Goal: Communication & Community: Answer question/provide support

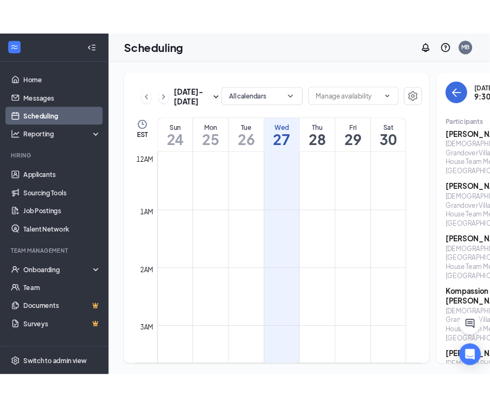
scroll to position [532, 0]
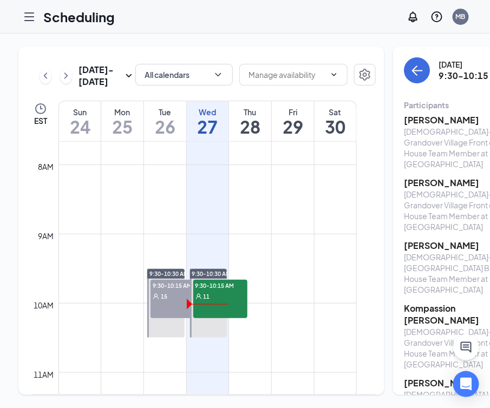
click at [218, 302] on div "11" at bounding box center [220, 296] width 54 height 11
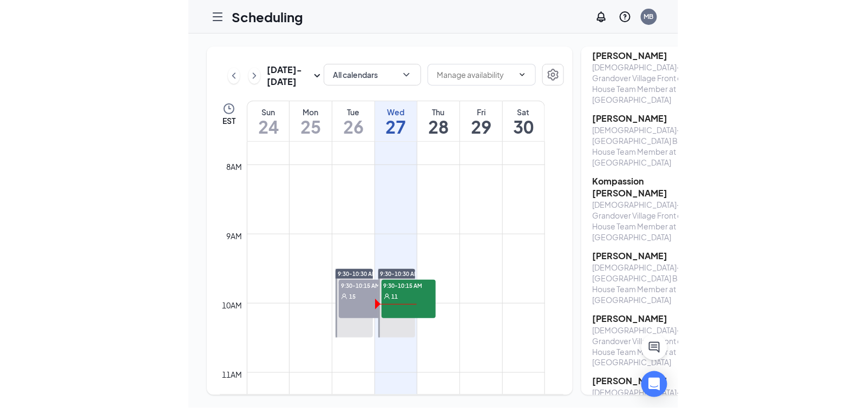
scroll to position [131, 0]
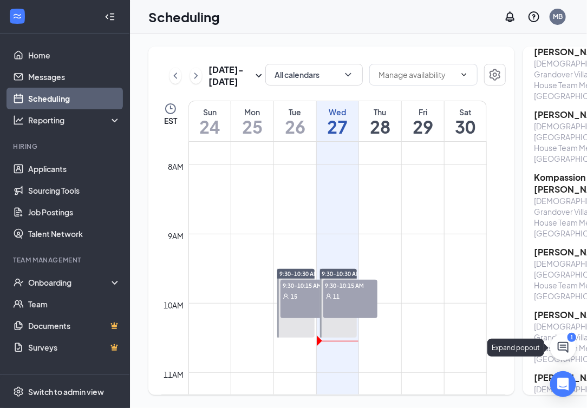
click at [565, 346] on icon "ChatActive" at bounding box center [563, 347] width 11 height 11
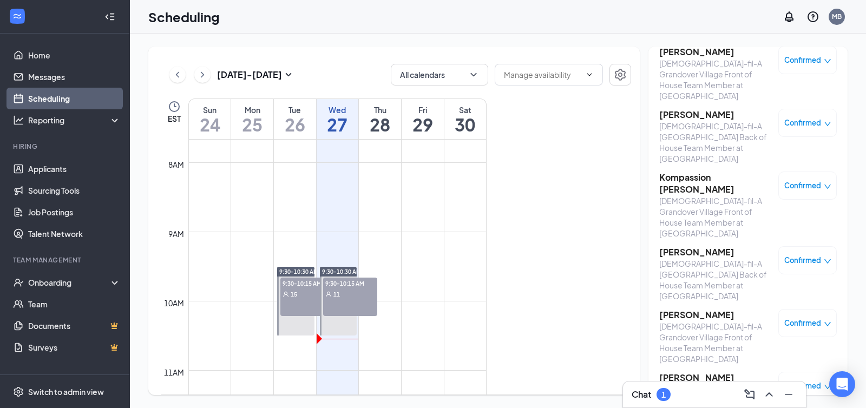
click at [586, 398] on h3 "Chat" at bounding box center [641, 395] width 19 height 12
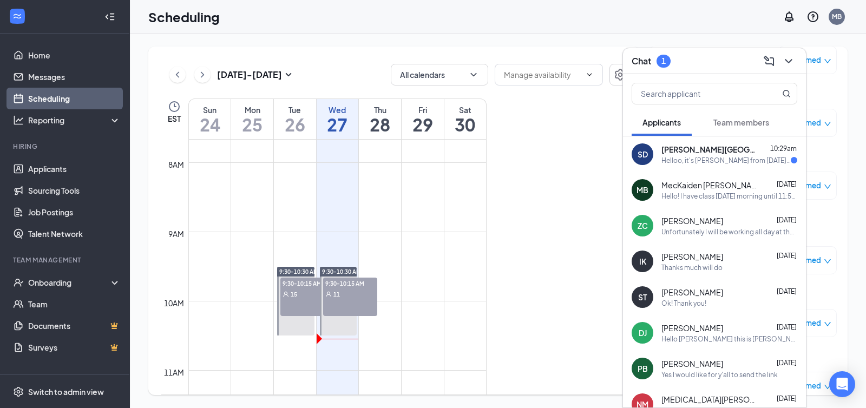
click at [586, 122] on span "Team members" at bounding box center [742, 122] width 56 height 10
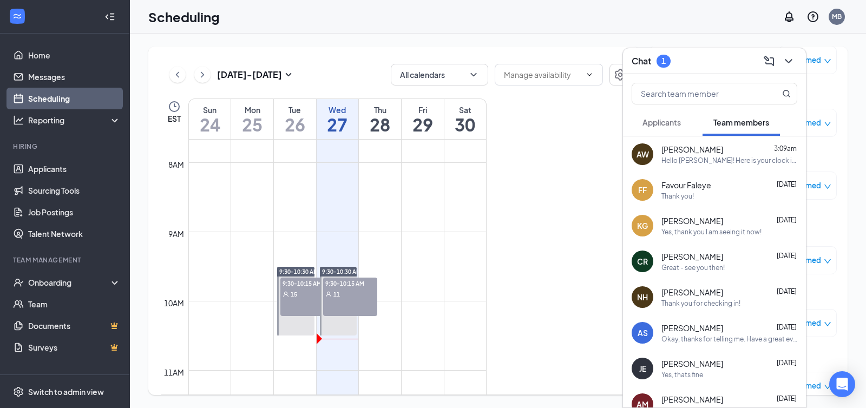
click at [586, 123] on span "Applicants" at bounding box center [662, 122] width 38 height 10
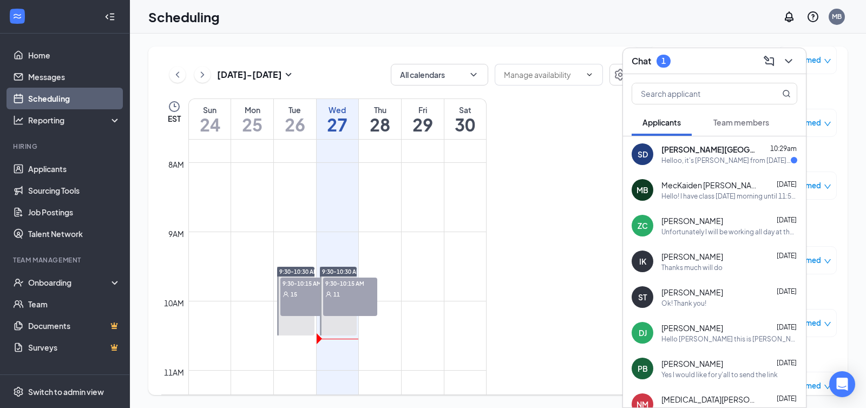
click at [586, 184] on span "MecKaiden [PERSON_NAME]" at bounding box center [710, 185] width 97 height 11
click at [457, 391] on textarea at bounding box center [513, 386] width 152 height 26
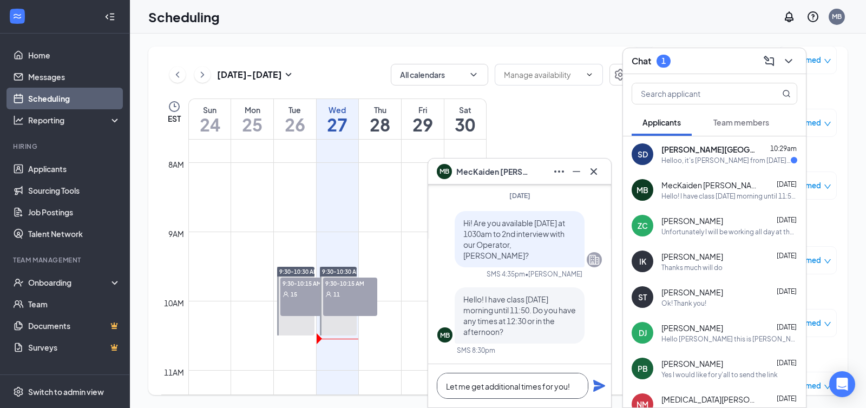
type textarea "Let me get additional times for you!"
click at [586, 383] on icon "Plane" at bounding box center [599, 386] width 12 height 12
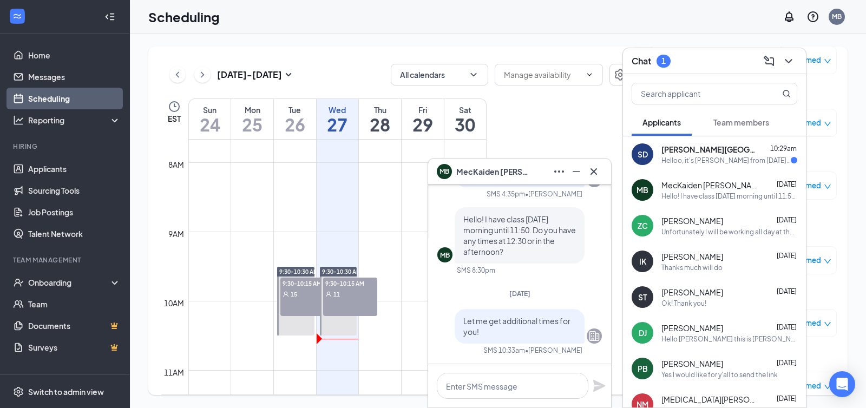
click at [485, 331] on p "Let me get additional times for you!" at bounding box center [519, 327] width 113 height 22
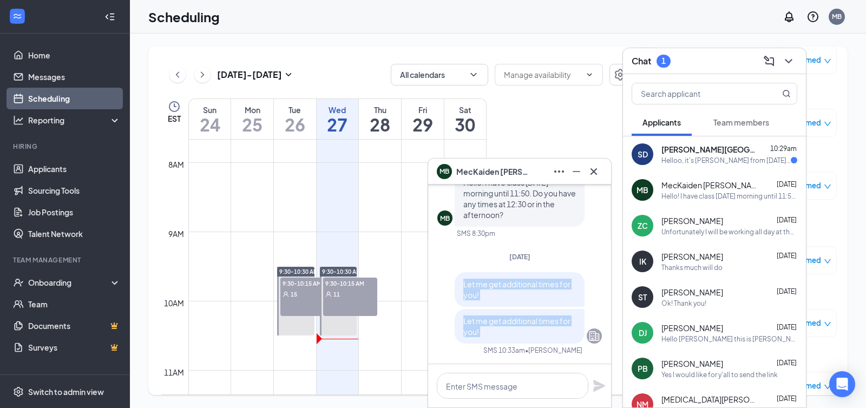
click at [482, 331] on p "Let me get additional times for you!" at bounding box center [519, 327] width 113 height 22
drag, startPoint x: 488, startPoint y: 332, endPoint x: 498, endPoint y: 332, distance: 9.7
click at [488, 332] on p "Let me get additional times for you!" at bounding box center [519, 327] width 113 height 22
drag, startPoint x: 503, startPoint y: 332, endPoint x: 457, endPoint y: 325, distance: 47.2
click at [457, 325] on div "Let me get additional times for you!" at bounding box center [520, 326] width 130 height 35
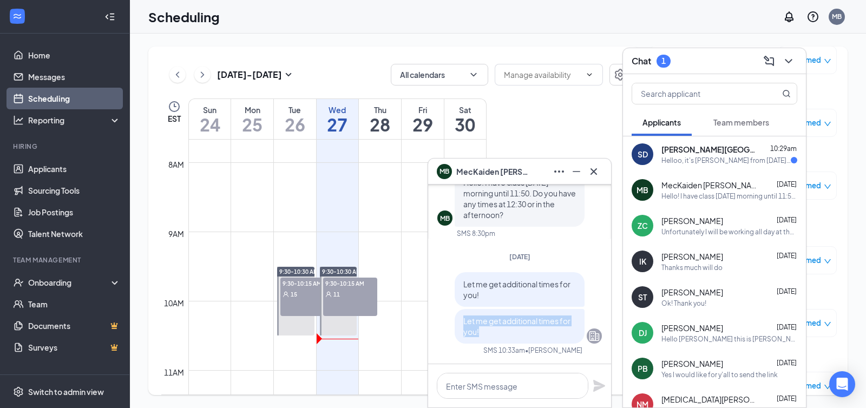
copy span "Let me get additional times for you!"
click at [586, 221] on span "[PERSON_NAME]" at bounding box center [693, 220] width 62 height 11
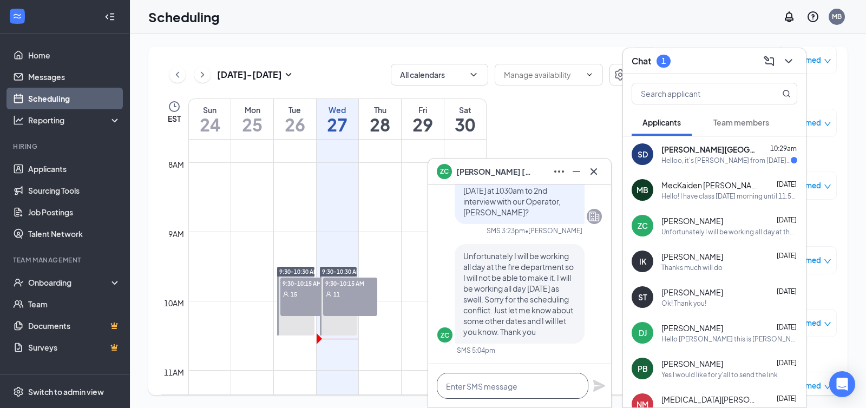
click at [489, 378] on textarea at bounding box center [513, 386] width 152 height 26
click at [477, 382] on textarea at bounding box center [513, 386] width 152 height 26
paste textarea "Let me get additional times for you!"
type textarea "Let me get additional times for you!"
click at [586, 385] on icon "Plane" at bounding box center [599, 386] width 12 height 12
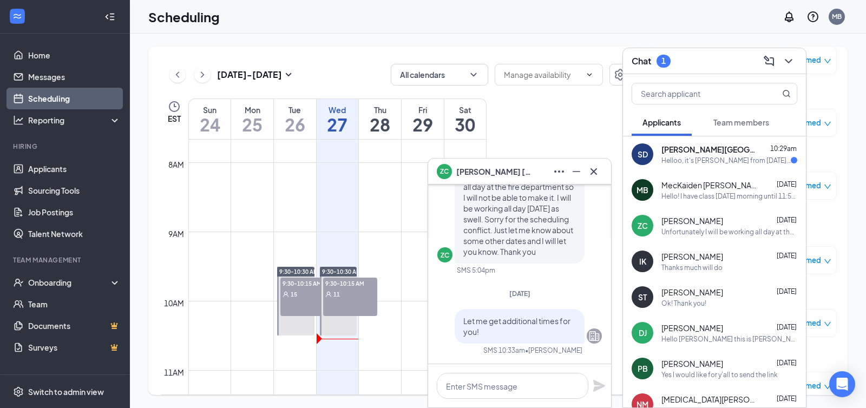
click at [586, 297] on span "[PERSON_NAME]" at bounding box center [693, 292] width 62 height 11
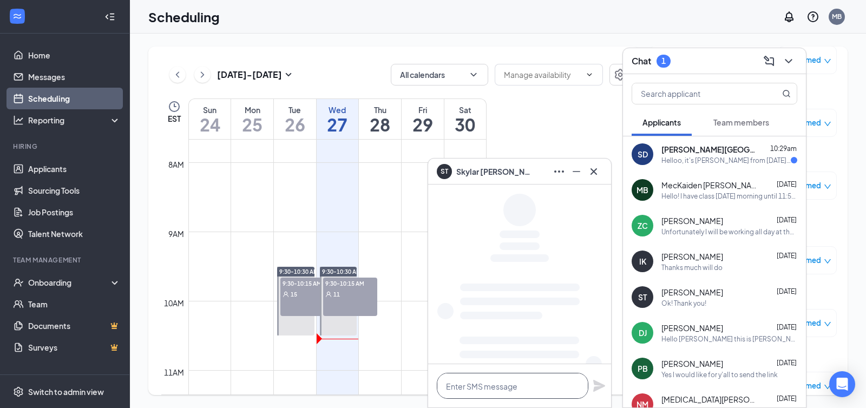
click at [483, 392] on textarea at bounding box center [513, 386] width 152 height 26
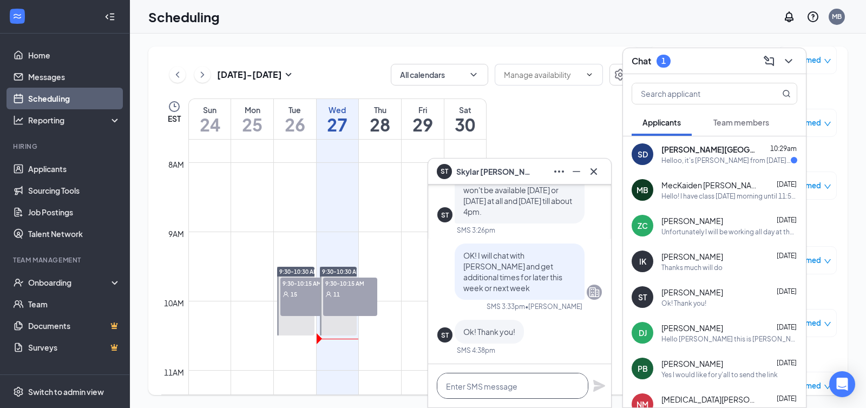
paste textarea "Let me get additional times for you!"
type textarea "Let me get additional times for you!"
click at [586, 384] on icon "Plane" at bounding box center [599, 386] width 12 height 12
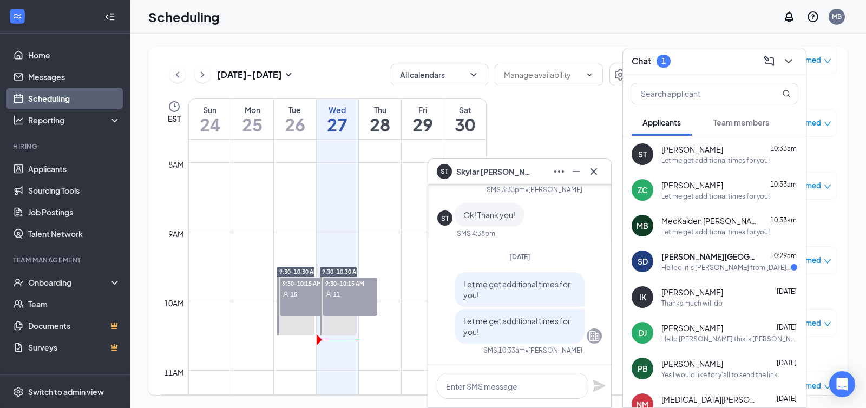
click at [586, 256] on span "[PERSON_NAME][GEOGRAPHIC_DATA]" at bounding box center [710, 256] width 97 height 11
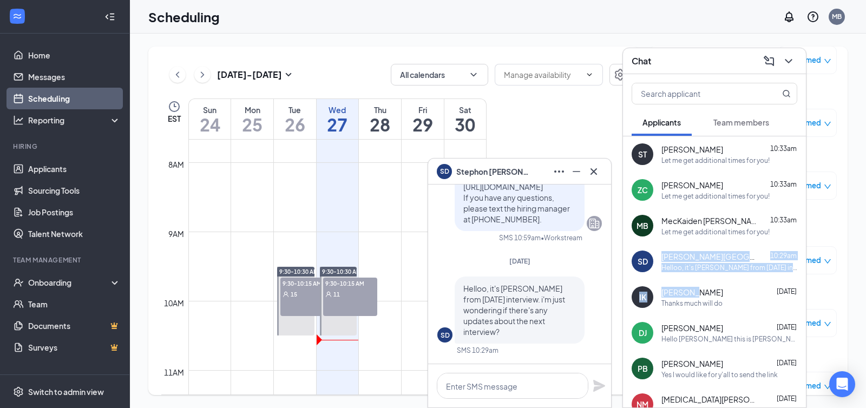
drag, startPoint x: 672, startPoint y: 286, endPoint x: 685, endPoint y: 288, distance: 13.2
click at [586, 288] on div "ST [PERSON_NAME] 10:33am Let me get additional times for you! ZC [PERSON_NAME] …" at bounding box center [714, 341] width 183 height 411
click at [529, 335] on p "Helloo, it's [PERSON_NAME] from [DATE] interview. i'm just wondering if there's…" at bounding box center [519, 310] width 113 height 54
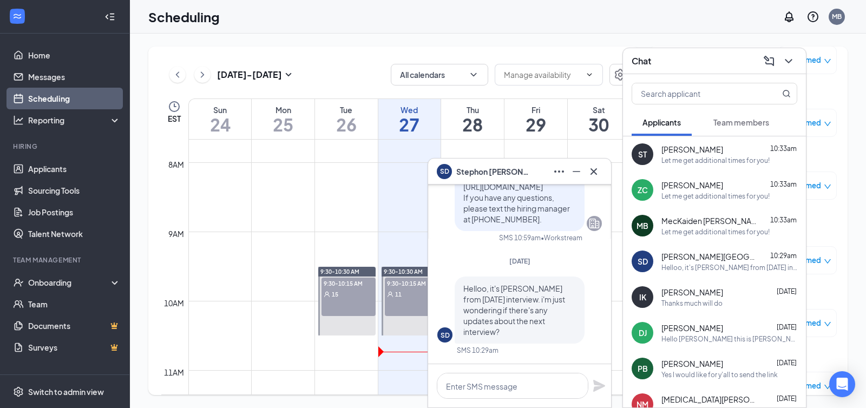
click at [586, 193] on div "Let me get additional times for you!" at bounding box center [716, 196] width 108 height 9
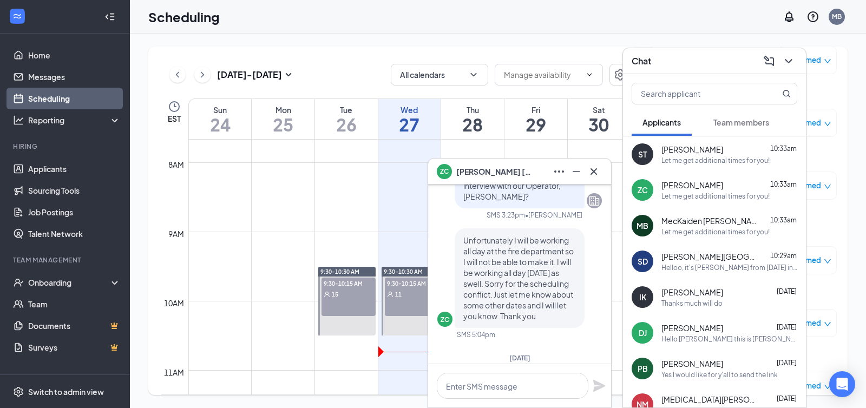
scroll to position [-122, 0]
click at [586, 161] on div "Let me get additional times for you!" at bounding box center [716, 160] width 108 height 9
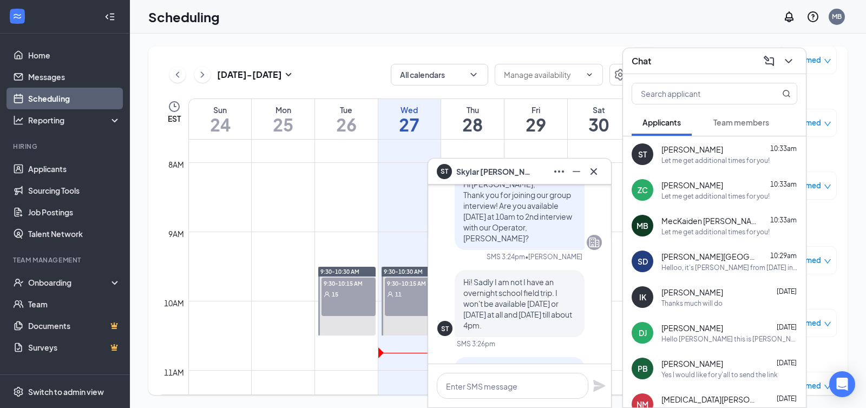
scroll to position [-246, 0]
click at [586, 228] on div "Let me get additional times for you!" at bounding box center [716, 231] width 108 height 9
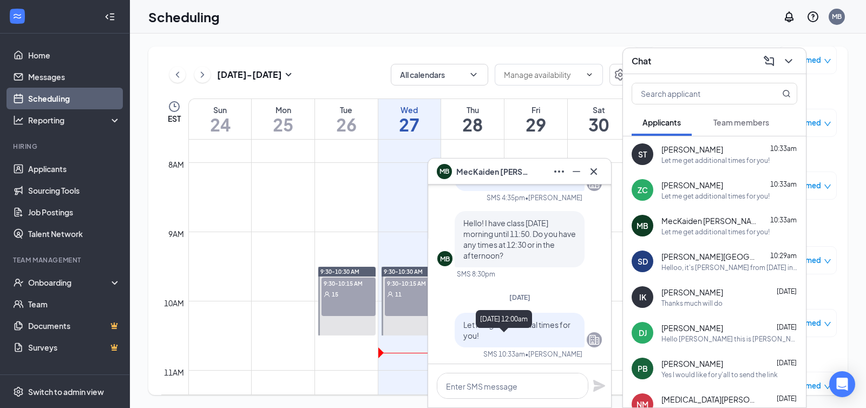
scroll to position [-57, 0]
click at [586, 156] on div "Let me get additional times for you!" at bounding box center [716, 160] width 108 height 9
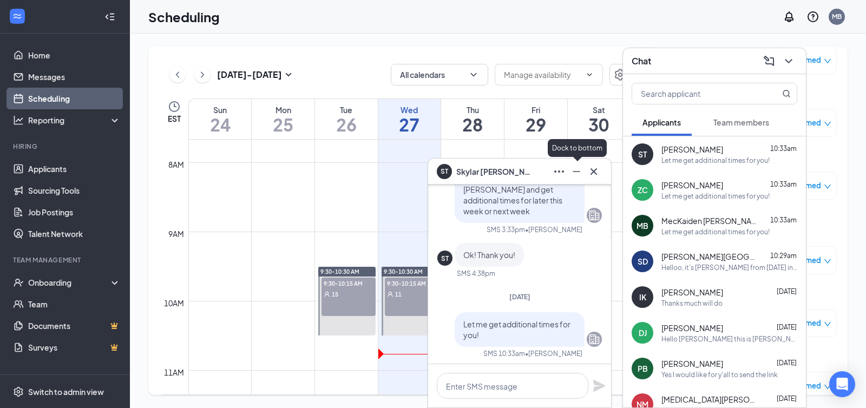
click at [578, 174] on icon "Minimize" at bounding box center [576, 171] width 13 height 13
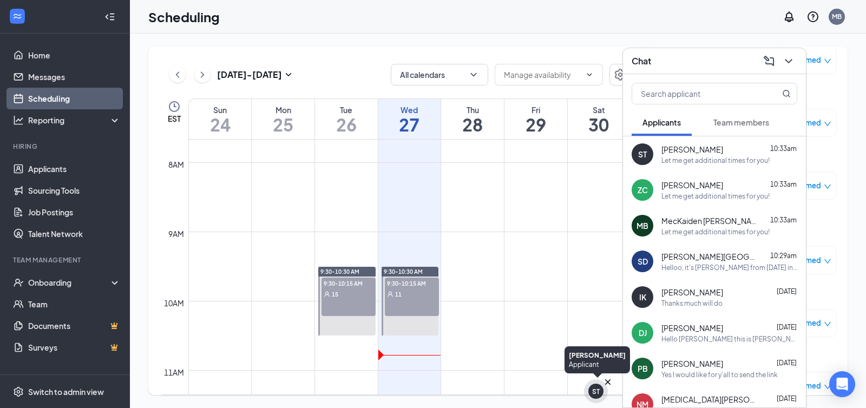
click at [586, 394] on div "ST" at bounding box center [596, 391] width 8 height 9
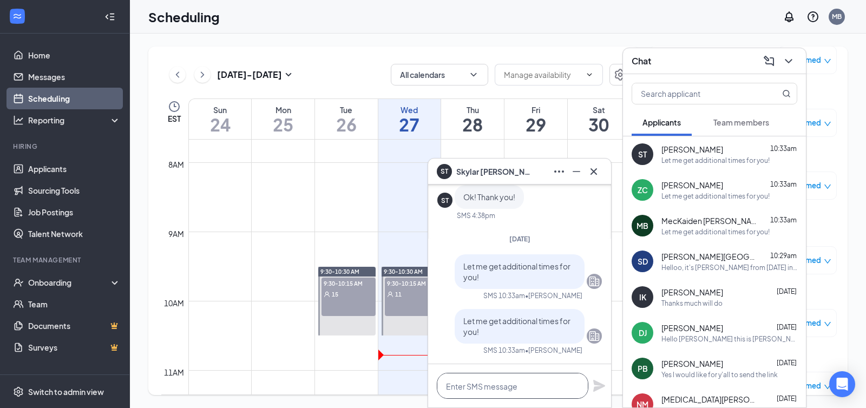
click at [486, 385] on textarea at bounding box center [513, 386] width 152 height 26
type textarea "a"
type textarea "Are you available at 4pm [DATE]?!"
click at [586, 385] on icon "Plane" at bounding box center [599, 385] width 13 height 13
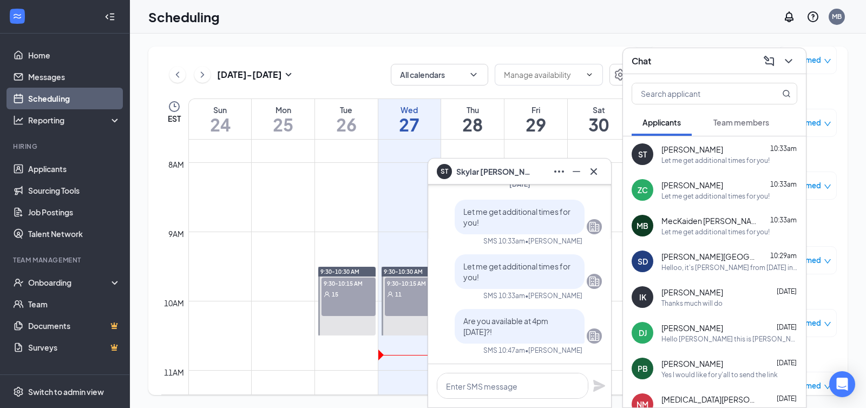
click at [586, 182] on span "[PERSON_NAME]" at bounding box center [693, 185] width 62 height 11
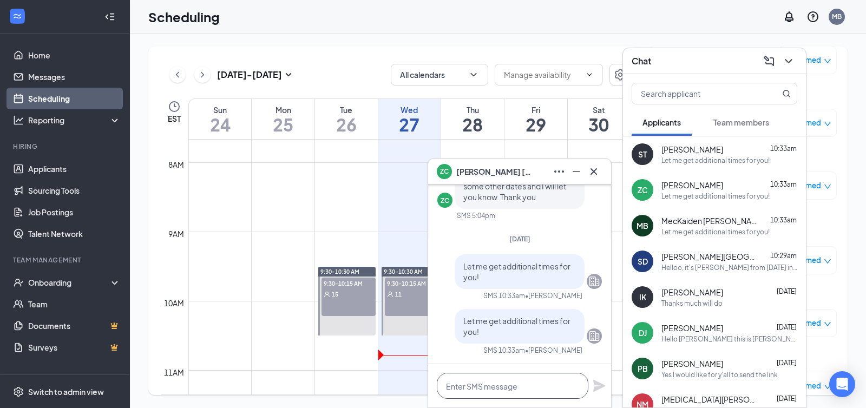
click at [498, 384] on textarea at bounding box center [513, 386] width 152 height 26
click at [577, 169] on icon "Minimize" at bounding box center [576, 171] width 13 height 13
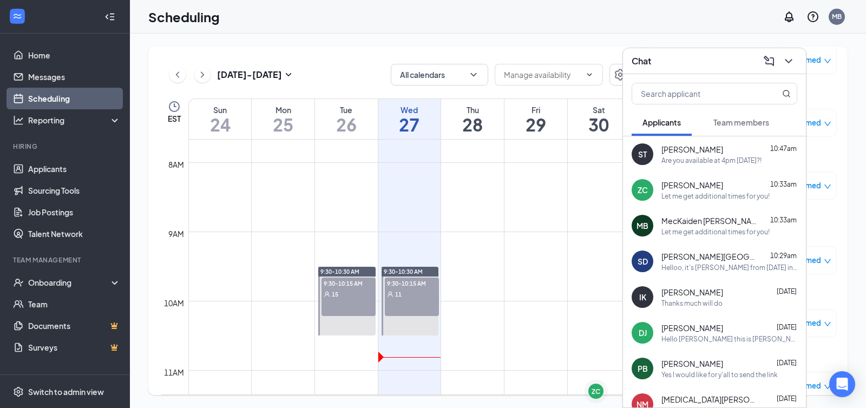
click at [586, 228] on div "Let me get additional times for you!" at bounding box center [716, 231] width 108 height 9
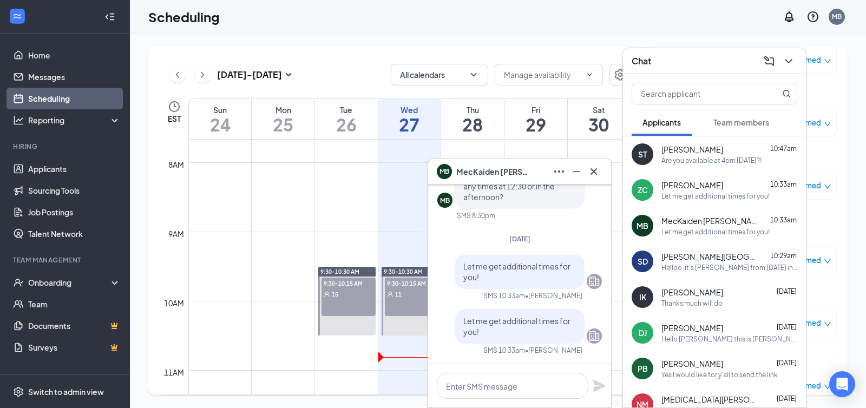
click at [586, 182] on div "[PERSON_NAME] 10:33am" at bounding box center [730, 185] width 136 height 11
click at [510, 388] on textarea at bounding box center [513, 386] width 152 height 26
type textarea "Are you available anytime [DATE]?"
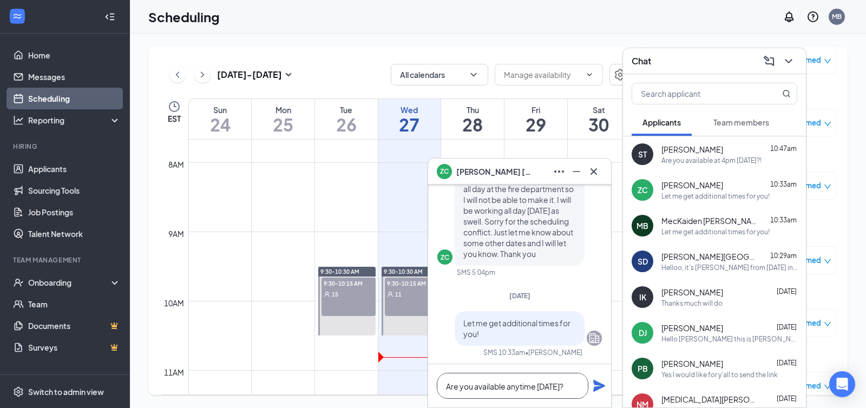
scroll to position [-53, 0]
click at [499, 392] on textarea "Are you available anytime [DATE]?" at bounding box center [513, 386] width 152 height 26
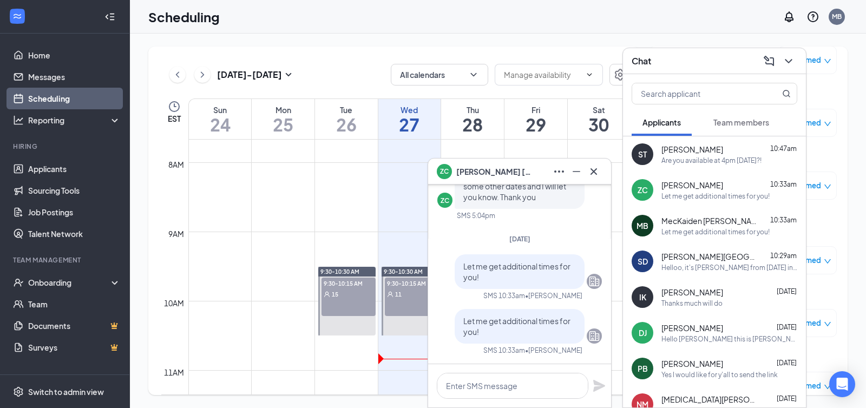
click at [586, 231] on div "Let me get additional times for you!" at bounding box center [716, 231] width 108 height 9
click at [483, 384] on textarea at bounding box center [513, 386] width 152 height 26
paste textarea "Hi ________, Thank you for joining our group interview. Are you available [DATE…"
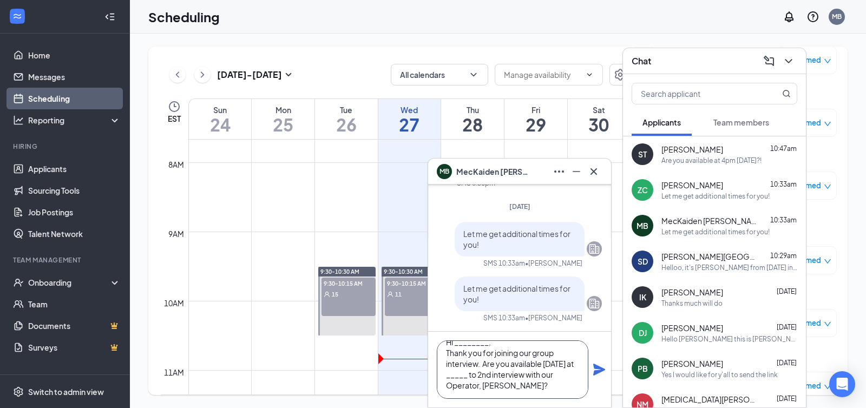
scroll to position [11, 0]
click at [462, 344] on textarea "Hi ________, Thank you for joining our group interview. Are you available [DATE…" at bounding box center [513, 370] width 152 height 58
drag, startPoint x: 485, startPoint y: 374, endPoint x: 395, endPoint y: 343, distance: 95.2
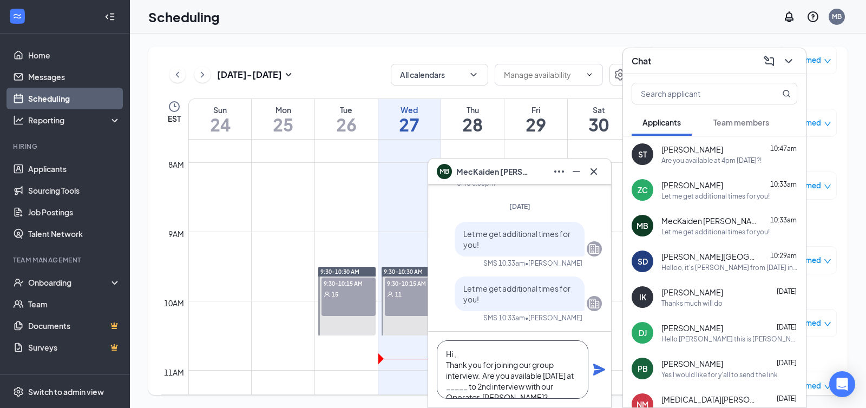
click at [395, 343] on div "MB MecKaiden [PERSON_NAME] MB MecKaiden [PERSON_NAME] Applicant [DEMOGRAPHIC_DA…" at bounding box center [498, 221] width 736 height 375
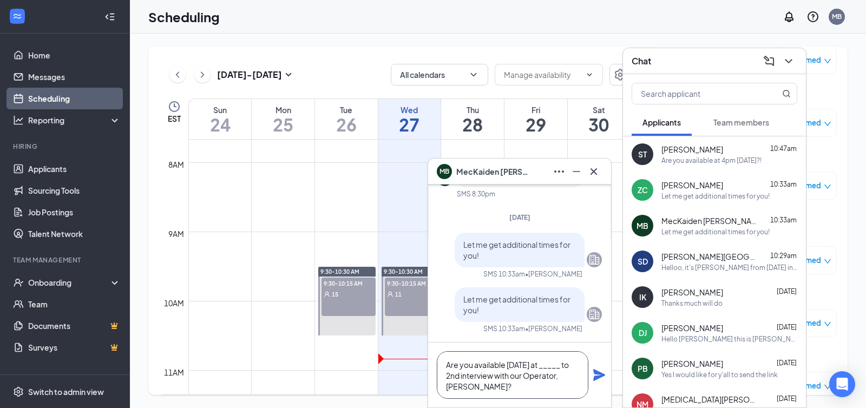
click at [565, 365] on textarea "Are you available [DATE] at _____ to 2nd interview with our Operator, [PERSON_N…" at bounding box center [513, 375] width 152 height 48
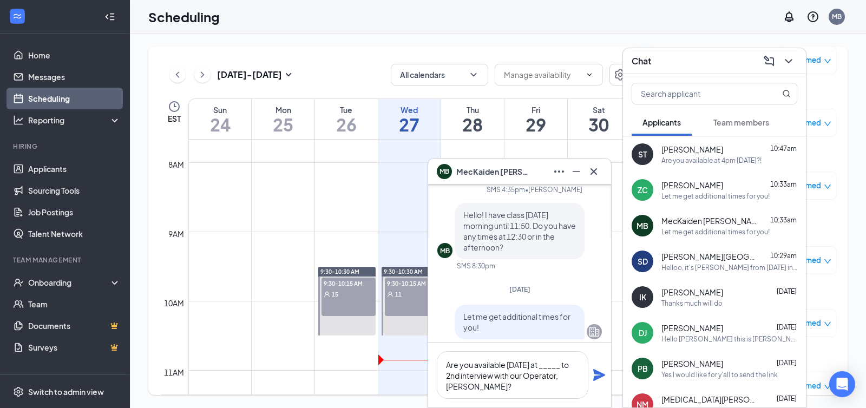
scroll to position [-115, 0]
click at [532, 365] on textarea "Are you available [DATE] at _____ to 2nd interview with our Operator, [PERSON_N…" at bounding box center [513, 375] width 152 height 48
click at [519, 365] on textarea "Are you available [DATE] at _____ to 2nd interview with our Operator, [PERSON_N…" at bounding box center [513, 375] width 152 height 48
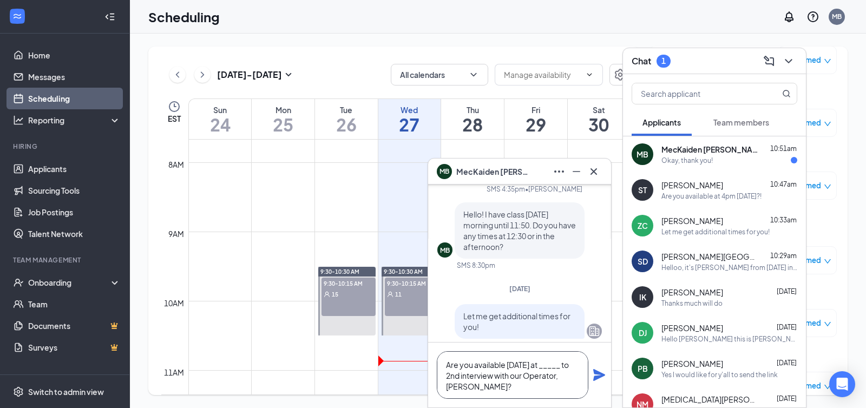
click at [519, 365] on textarea "Are you available [DATE] at _____ to 2nd interview with our Operator, [PERSON_N…" at bounding box center [513, 375] width 152 height 48
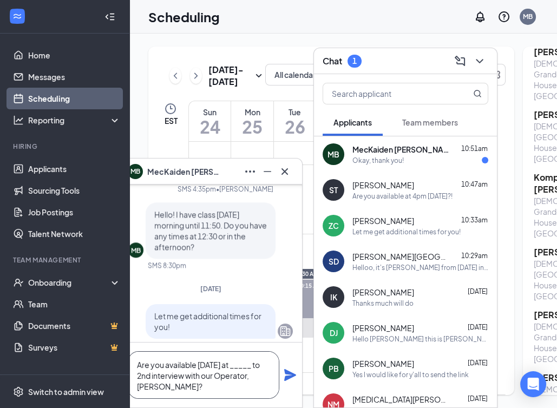
scroll to position [0, 0]
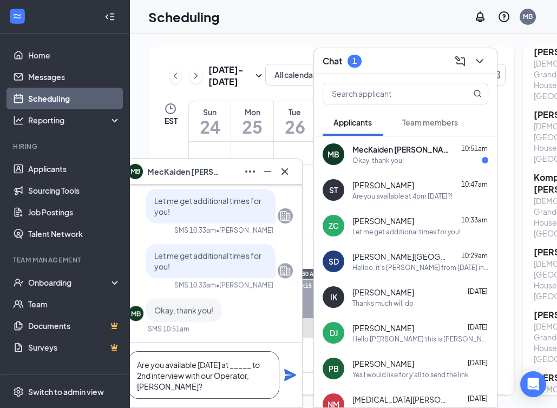
click at [190, 387] on textarea "Are you available [DATE] at _____ to 2nd interview with our Operator, [PERSON_N…" at bounding box center [204, 375] width 152 height 48
click at [239, 364] on textarea "Are you available [DATE] at _____ to 2nd interview with our Operator, [PERSON_N…" at bounding box center [204, 375] width 152 height 48
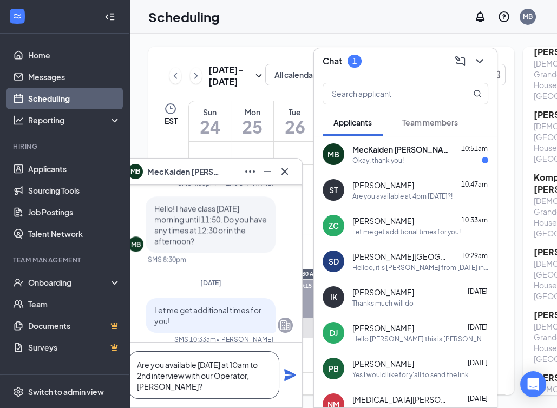
scroll to position [-108, 0]
click at [238, 366] on textarea "Are you available [DATE] at 10am to 2nd interview with our Operator, [PERSON_NA…" at bounding box center [204, 375] width 152 height 48
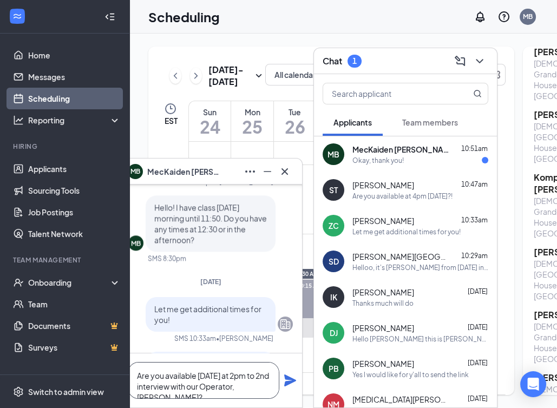
click at [214, 389] on textarea "Are you available [DATE] at 2pm to 2nd interview with our Operator, [PERSON_NAM…" at bounding box center [204, 380] width 152 height 37
drag, startPoint x: 176, startPoint y: 378, endPoint x: 274, endPoint y: 390, distance: 99.3
click at [274, 390] on textarea "Are you available [DATE] at 2pm to 2nd interview with our Operator, [PERSON_NAM…" at bounding box center [204, 380] width 152 height 37
click at [256, 385] on textarea "Are you available [DATE] at 2pm to 2nd interview with our Operator, [PERSON_NAM…" at bounding box center [204, 380] width 152 height 37
type textarea "Are you available [DATE] at 2pm to 2nd interview with our Operator, [PERSON_NAM…"
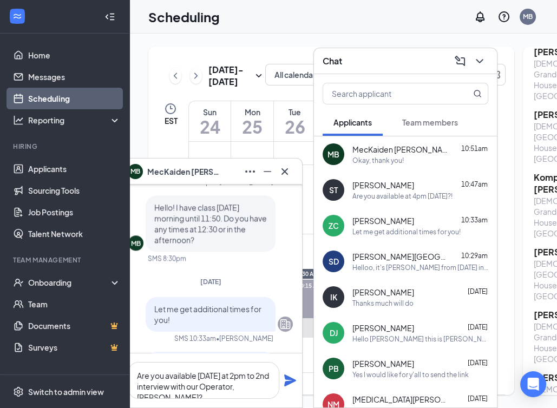
click at [286, 380] on icon "Plane" at bounding box center [290, 381] width 12 height 12
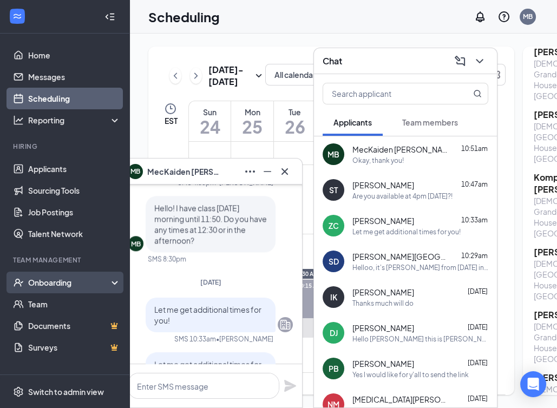
scroll to position [-218, 0]
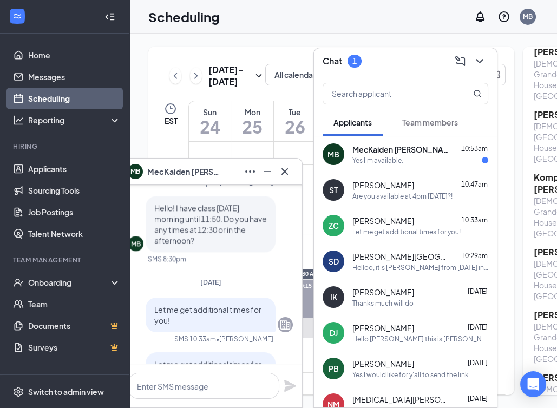
click at [392, 159] on div "Yes I'm available." at bounding box center [377, 160] width 51 height 9
click at [205, 384] on textarea at bounding box center [204, 386] width 152 height 26
click at [184, 381] on textarea "Awesome - see you" at bounding box center [204, 386] width 152 height 26
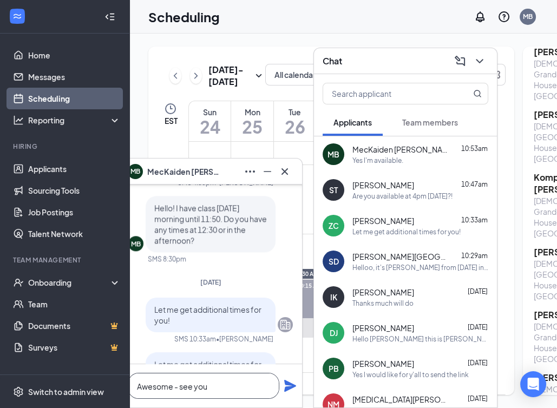
click at [184, 381] on textarea "Awesome - see you" at bounding box center [204, 386] width 152 height 26
paste textarea "Sounds great - see you at _____! Please bring 2 forms of ID suitable for employ…"
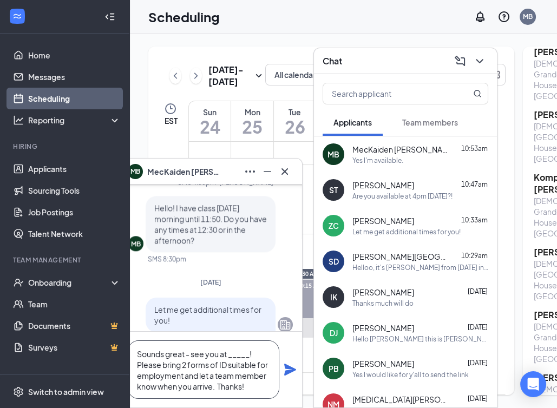
drag, startPoint x: 184, startPoint y: 355, endPoint x: 130, endPoint y: 353, distance: 53.1
click at [130, 353] on textarea "Sounds great - see you at _____! Please bring 2 forms of ID suitable for employ…" at bounding box center [204, 370] width 152 height 58
click at [218, 357] on textarea "Awesome - see you at _____! Please bring 2 forms of ID suitable for employment …" at bounding box center [204, 370] width 152 height 58
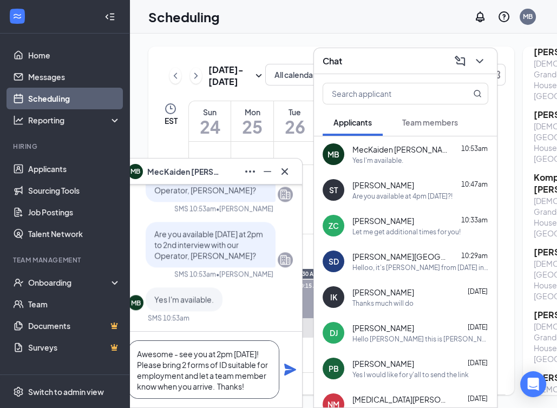
type textarea "Awesome - see you at 2pm [DATE]! Please bring 2 forms of ID suitable for employ…"
click at [289, 370] on icon "Plane" at bounding box center [290, 369] width 13 height 13
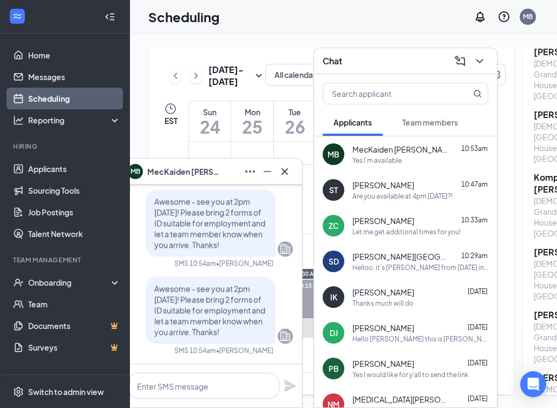
click at [391, 197] on div "Are you available at 4pm [DATE]?!" at bounding box center [402, 196] width 100 height 9
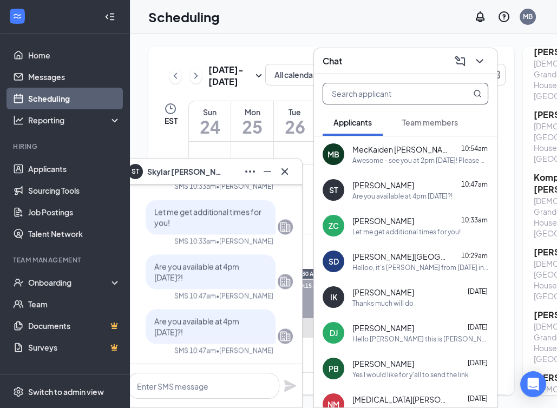
click at [420, 95] on input "text" at bounding box center [387, 93] width 128 height 21
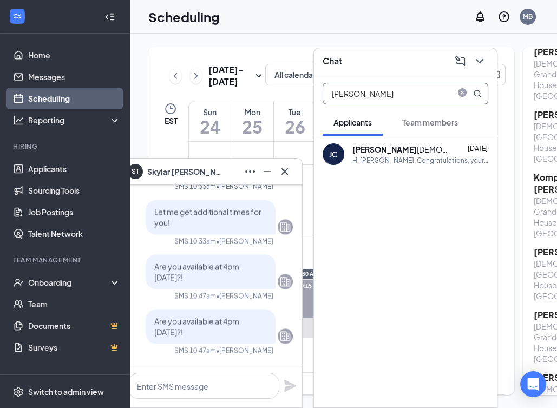
type input "[PERSON_NAME]"
click at [408, 161] on div "Hi [PERSON_NAME]. Congratulations, your meeting with [DEMOGRAPHIC_DATA]-fil-A f…" at bounding box center [420, 160] width 136 height 9
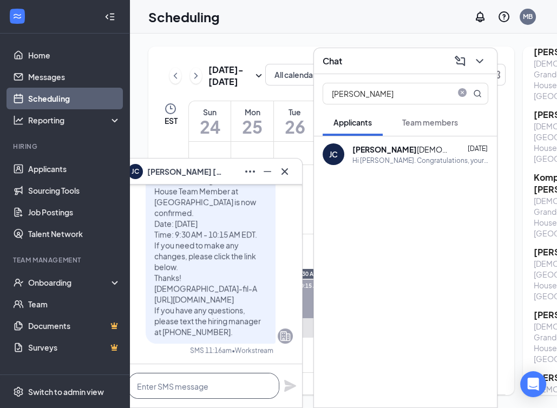
click at [168, 387] on textarea at bounding box center [204, 386] width 152 height 26
paste textarea "Hi ________, Thank you for joining our group interview. Are you available [DATE…"
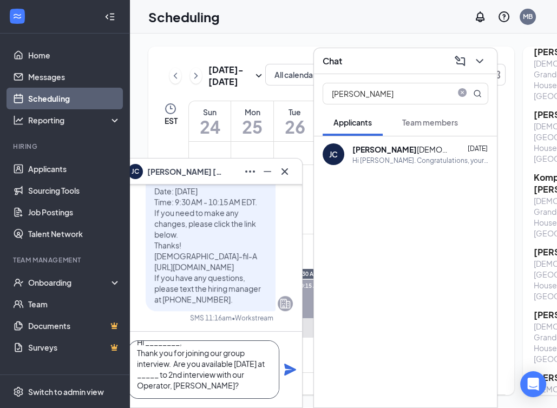
scroll to position [11, 0]
click at [168, 342] on textarea "Hi ________, Thank you for joining our group interview. Are you available [DATE…" at bounding box center [204, 370] width 152 height 58
click at [158, 378] on textarea "Hi [PERSON_NAME], Thank you for joining our group interview. Are you available …" at bounding box center [204, 370] width 152 height 58
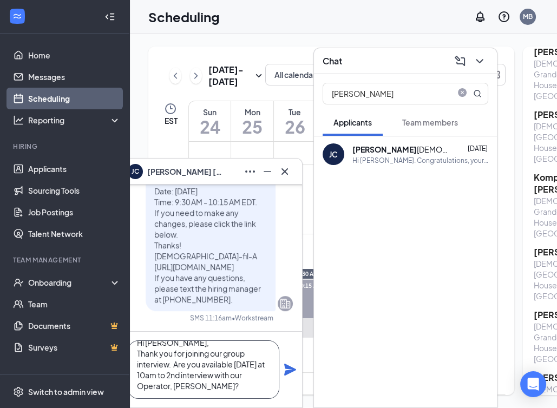
click at [250, 363] on textarea "Hi [PERSON_NAME], Thank you for joining our group interview. Are you available …" at bounding box center [204, 370] width 152 height 58
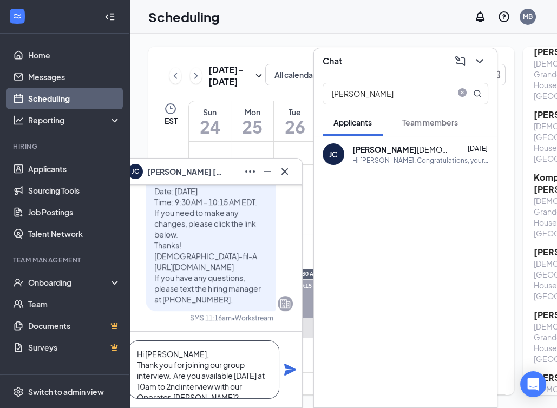
drag, startPoint x: 224, startPoint y: 389, endPoint x: 123, endPoint y: 321, distance: 121.2
click at [123, 321] on div "Home Messages Scheduling Reporting Hiring Applicants Sourcing Tools Job Posting…" at bounding box center [278, 204] width 557 height 408
click at [190, 372] on textarea "Hi [PERSON_NAME], Thank you for joining our group interview. Are you available …" at bounding box center [204, 370] width 152 height 58
click at [213, 395] on textarea "Hi [PERSON_NAME], Thank you for joining our group interview. Are you available …" at bounding box center [204, 370] width 152 height 58
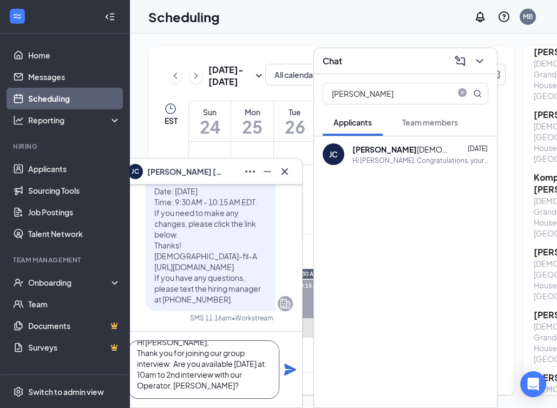
type textarea "Hi [PERSON_NAME], Thank you for joining our group interview. Are you available …"
click at [292, 371] on icon "Plane" at bounding box center [290, 370] width 12 height 12
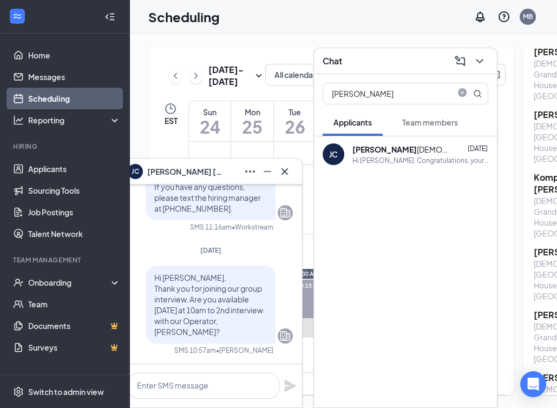
scroll to position [0, 0]
click at [459, 95] on icon "close-circle" at bounding box center [462, 93] width 9 height 9
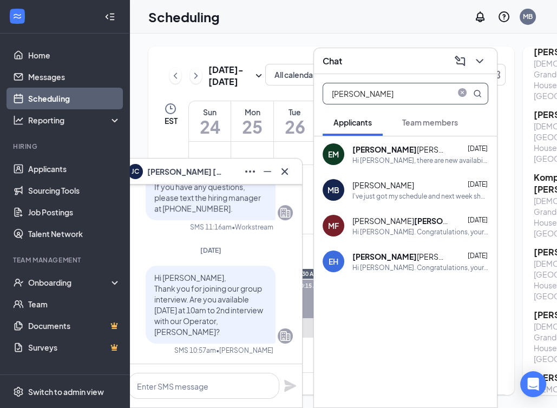
type input "[PERSON_NAME]"
click at [382, 270] on div "Hi [PERSON_NAME]. Congratulations, your meeting with [DEMOGRAPHIC_DATA]-fil-A f…" at bounding box center [420, 267] width 136 height 9
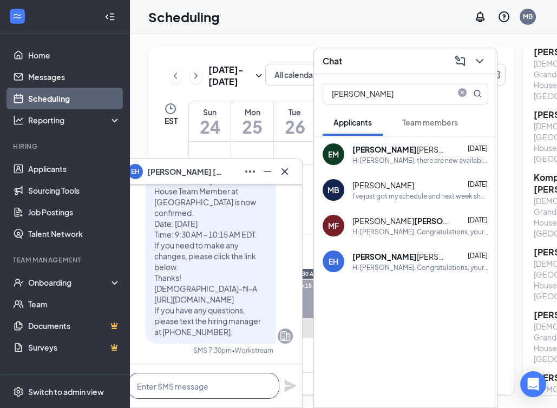
click at [188, 388] on textarea at bounding box center [204, 386] width 152 height 26
paste textarea "Hi [PERSON_NAME], Thank you for joining our group interview. Are you available …"
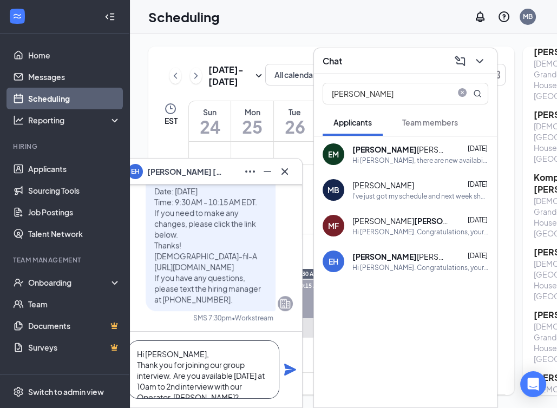
scroll to position [11, 0]
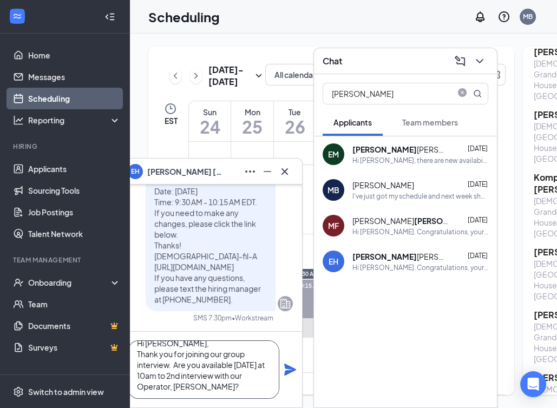
click at [155, 344] on textarea "Hi [PERSON_NAME], Thank you for joining our group interview. Are you available …" at bounding box center [204, 370] width 152 height 58
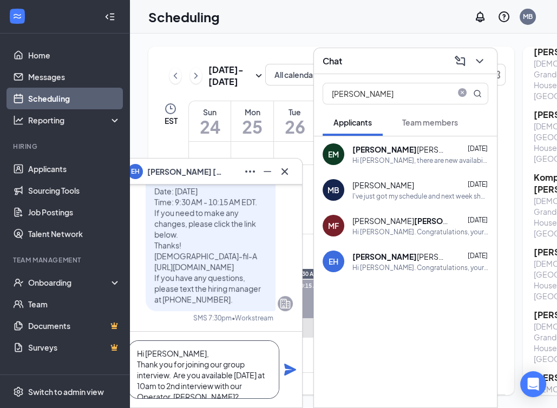
click at [151, 389] on textarea "Hi [PERSON_NAME], Thank you for joining our group interview. Are you available …" at bounding box center [204, 370] width 152 height 58
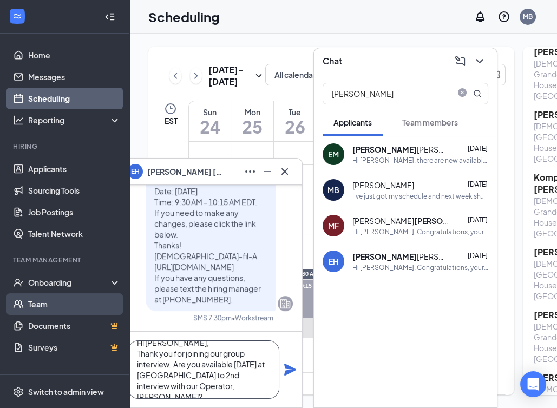
scroll to position [0, 0]
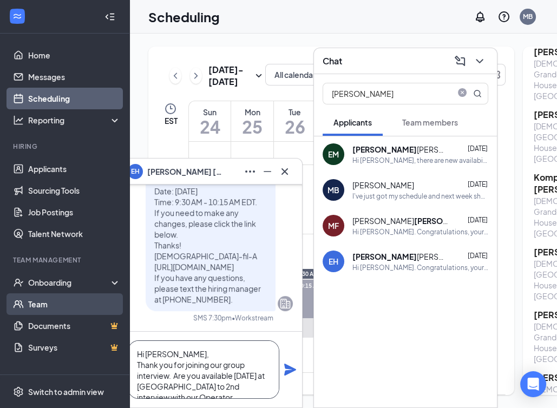
drag, startPoint x: 222, startPoint y: 389, endPoint x: 104, endPoint y: 312, distance: 140.8
click at [104, 312] on div "Home Messages Scheduling Reporting Hiring Applicants Sourcing Tools Job Posting…" at bounding box center [278, 204] width 557 height 408
type textarea "Hi [PERSON_NAME], Thank you for joining our group interview. Are you available …"
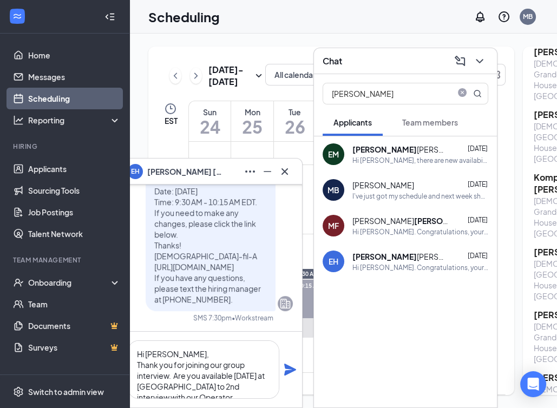
click at [293, 366] on icon "Plane" at bounding box center [290, 369] width 13 height 13
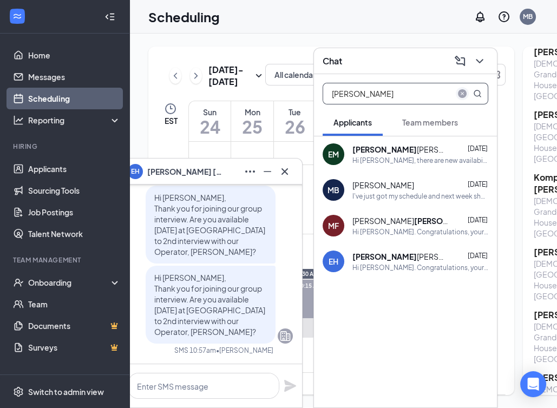
click at [462, 96] on icon "close-circle" at bounding box center [462, 93] width 9 height 9
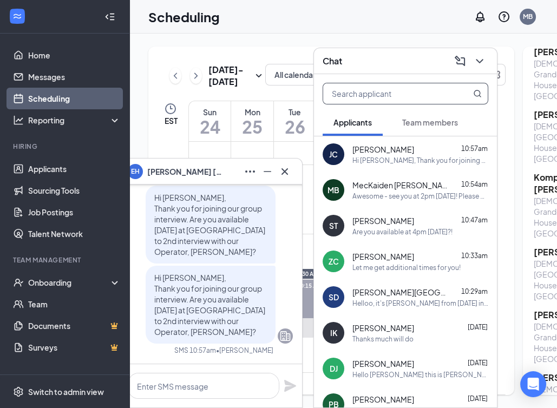
click at [397, 265] on div "Let me get additional times for you!" at bounding box center [406, 267] width 108 height 9
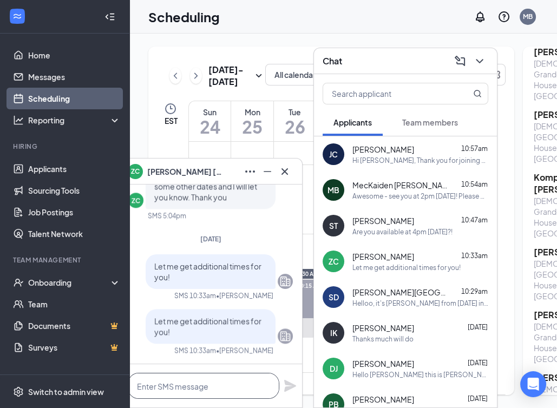
click at [204, 388] on textarea at bounding box center [204, 386] width 152 height 26
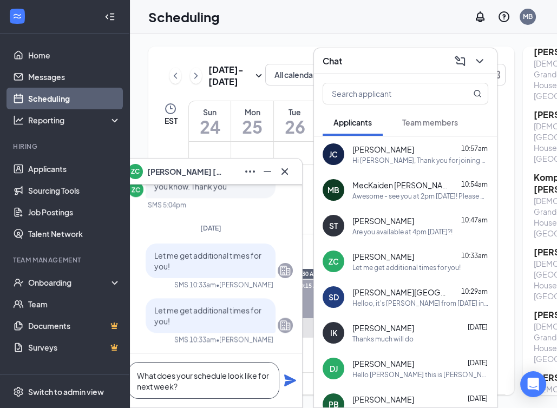
type textarea "What does your schedule look like for next week?"
click at [289, 384] on icon "Plane" at bounding box center [290, 381] width 12 height 12
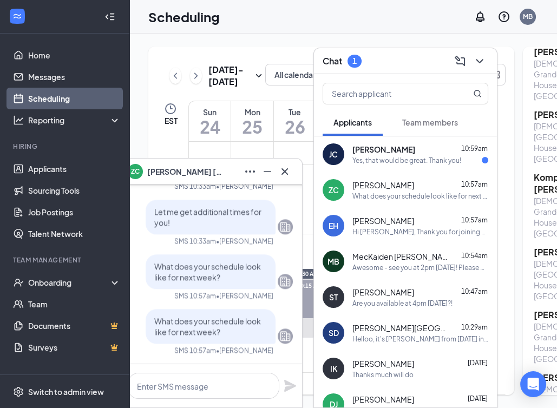
click at [395, 163] on div "Yes, that would be great. Thank you!" at bounding box center [406, 160] width 109 height 9
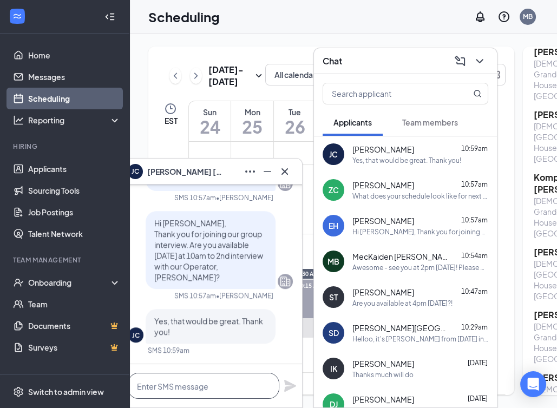
click at [167, 385] on textarea at bounding box center [204, 386] width 152 height 26
paste textarea "Sounds great - see you at _____! Please bring 2 forms of ID suitable for employ…"
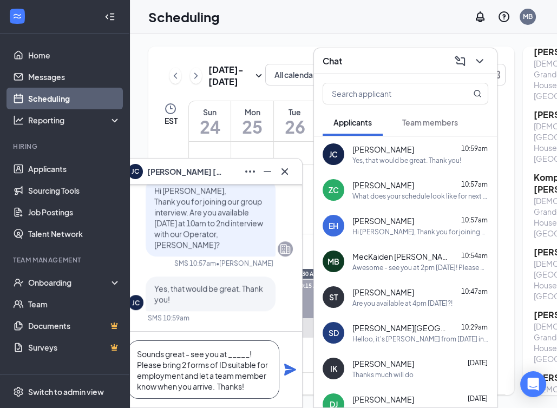
click at [239, 352] on textarea "Sounds great - see you at _____! Please bring 2 forms of ID suitable for employ…" at bounding box center [204, 370] width 152 height 58
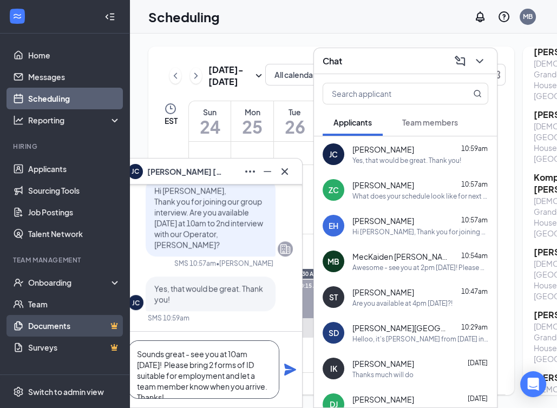
drag, startPoint x: 167, startPoint y: 393, endPoint x: 108, endPoint y: 319, distance: 94.4
click at [108, 319] on div "Home Messages Scheduling Reporting Hiring Applicants Sourcing Tools Job Posting…" at bounding box center [278, 204] width 557 height 408
type textarea "Sounds great - see you at 10am [DATE]! Please bring 2 forms of ID suitable for …"
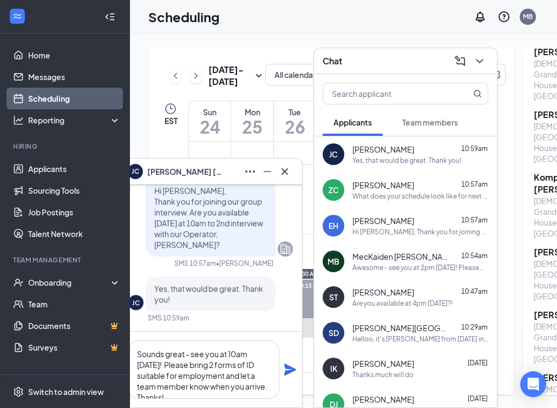
click at [286, 372] on icon "Plane" at bounding box center [290, 370] width 12 height 12
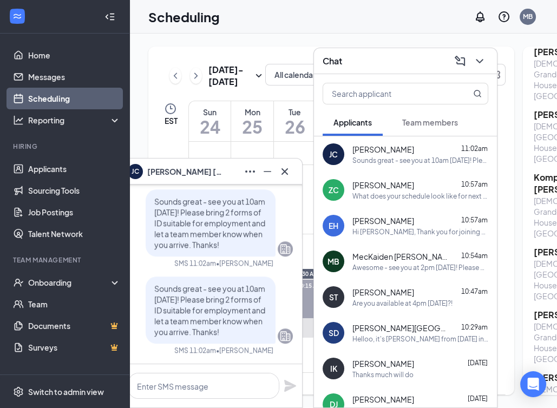
click at [397, 248] on div "MB MecKaiden [PERSON_NAME] 10:54am Awesome - see you at 2pm [DATE]! Please brin…" at bounding box center [405, 262] width 183 height 36
click at [372, 228] on div "Hi [PERSON_NAME], Thank you for joining our group interview. Are you available …" at bounding box center [420, 231] width 136 height 9
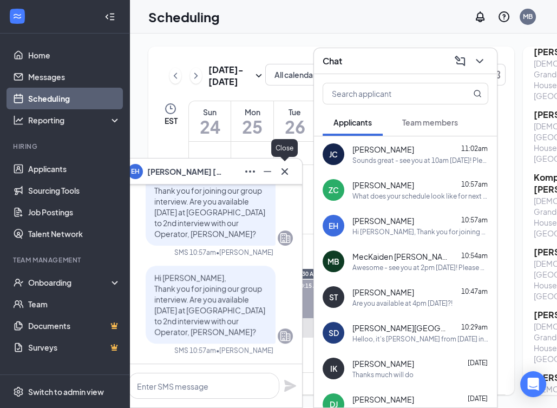
click at [292, 168] on button at bounding box center [284, 171] width 17 height 17
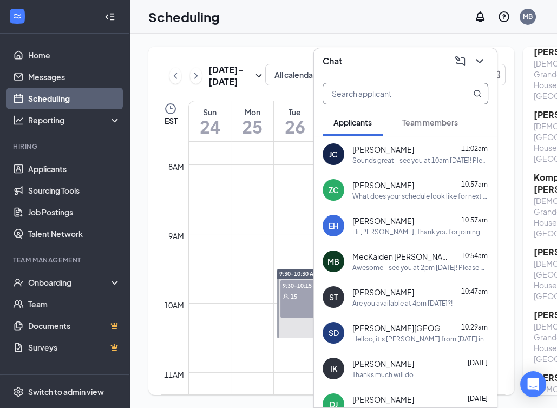
click at [432, 93] on input "text" at bounding box center [387, 93] width 128 height 21
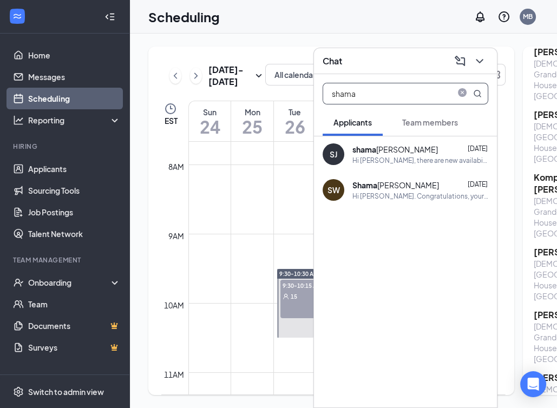
type input "shama"
click at [394, 154] on div "[PERSON_NAME]" at bounding box center [395, 149] width 86 height 11
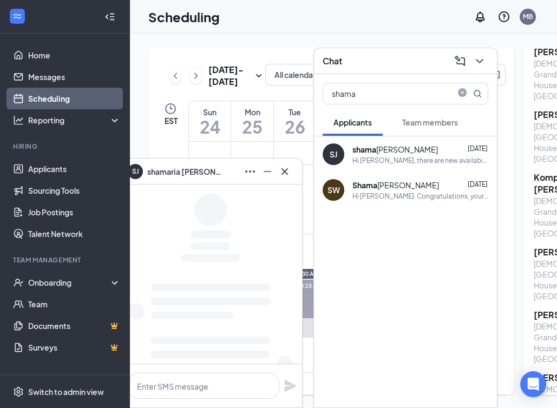
click at [384, 188] on div "[PERSON_NAME]" at bounding box center [395, 185] width 87 height 11
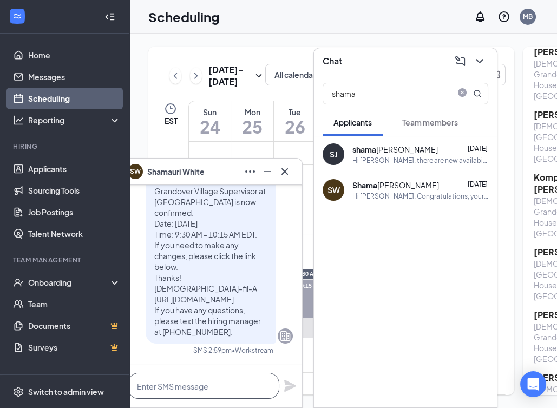
click at [160, 387] on textarea at bounding box center [204, 386] width 152 height 26
paste textarea "Hi ________, Thank you for joining our group interview. Are you available [DATE…"
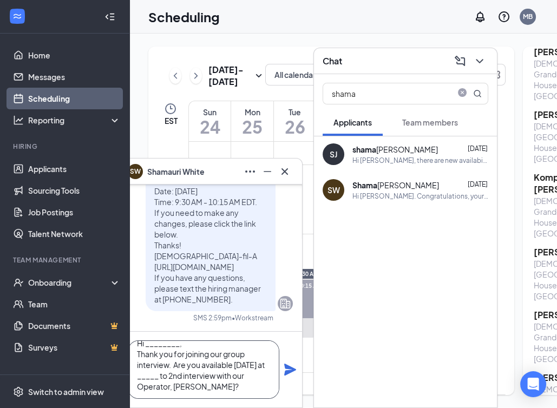
click at [162, 348] on textarea "Hi ________, Thank you for joining our group interview. Are you available [DATE…" at bounding box center [204, 370] width 152 height 58
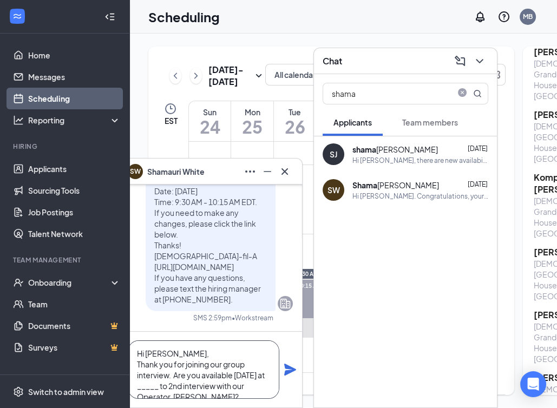
click at [153, 389] on textarea "Hi [PERSON_NAME], Thank you for joining our group interview. Are you available …" at bounding box center [204, 370] width 152 height 58
click at [261, 372] on textarea "Hi [PERSON_NAME], Thank you for joining our group interview. Are you available …" at bounding box center [204, 370] width 152 height 58
click at [155, 385] on textarea "Hi [PERSON_NAME], Thank you for joining our group interview. Are you available …" at bounding box center [204, 370] width 152 height 58
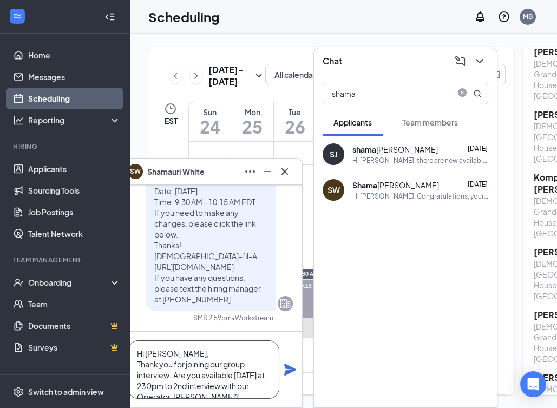
scroll to position [7, 0]
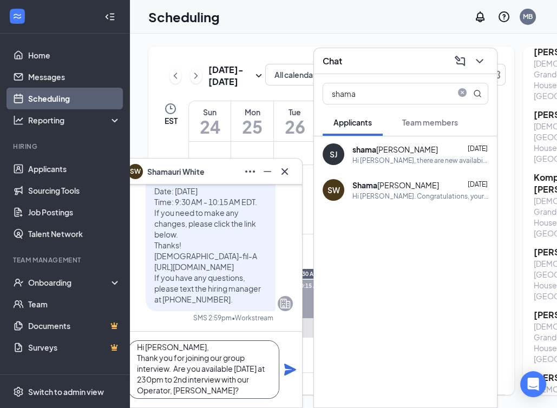
type textarea "Hi [PERSON_NAME], Thank you for joining our group interview. Are you available …"
click at [290, 367] on icon "Plane" at bounding box center [290, 370] width 12 height 12
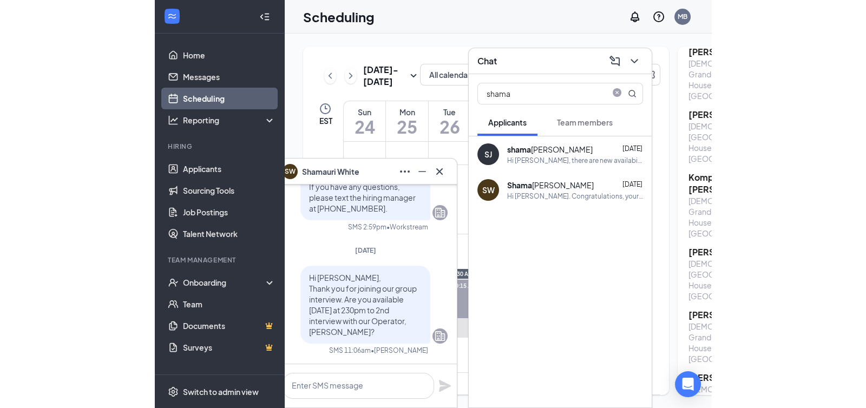
scroll to position [0, 0]
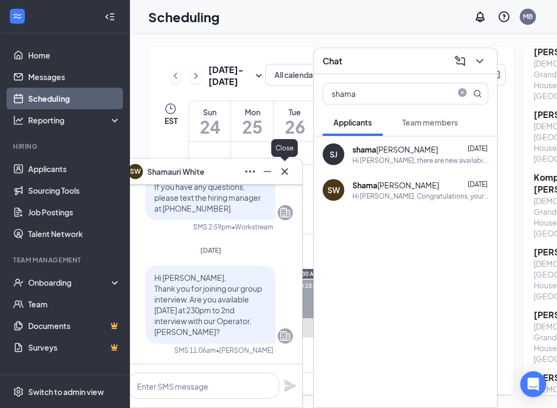
click at [287, 171] on icon "Cross" at bounding box center [284, 171] width 13 height 13
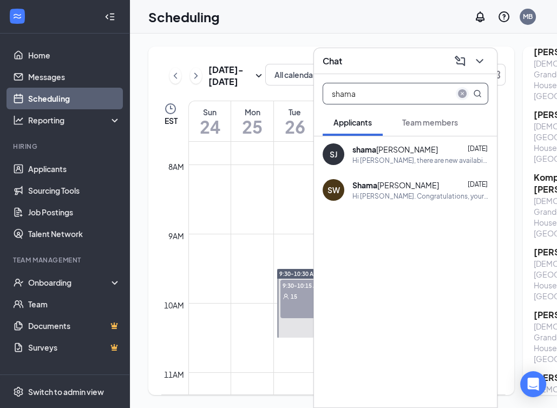
click at [458, 91] on span "close-circle" at bounding box center [462, 93] width 13 height 13
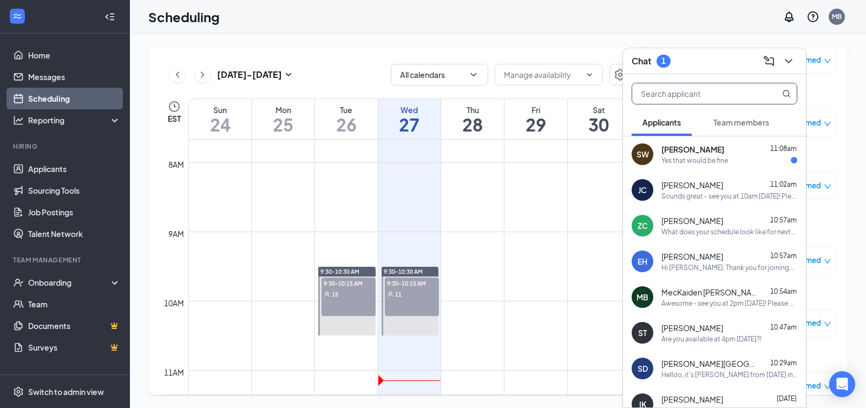
click at [586, 161] on div "Yes that would be fine" at bounding box center [695, 160] width 67 height 9
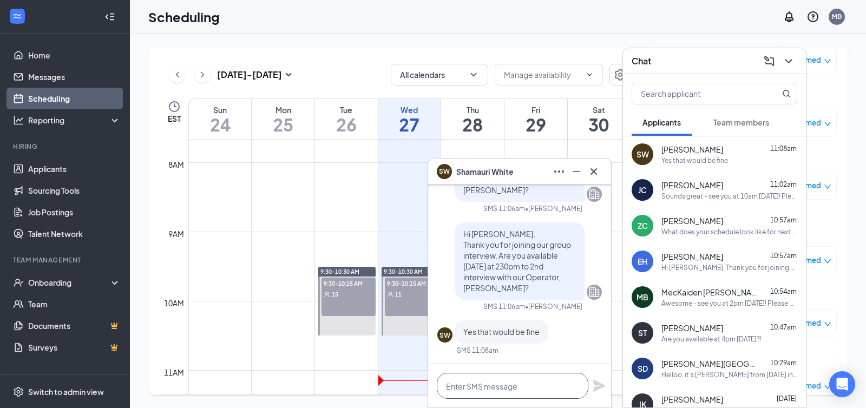
click at [493, 383] on textarea at bounding box center [513, 386] width 152 height 26
click at [475, 394] on textarea "Great -" at bounding box center [513, 386] width 152 height 26
paste textarea "Sounds great - see you at _____! Please bring 2 forms of ID suitable for employ…"
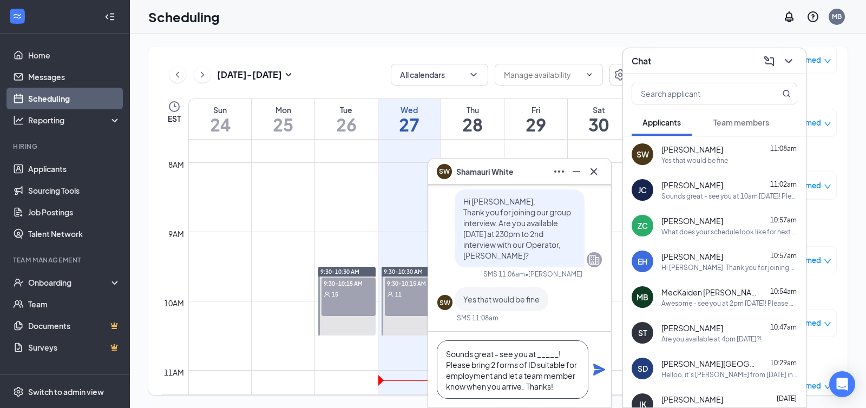
click at [556, 356] on textarea "Sounds great - see you at _____! Please bring 2 forms of ID suitable for employ…" at bounding box center [513, 370] width 152 height 58
type textarea "Sounds great - see you at 230pm [DATE]! Please bring 2 forms of ID suitable for…"
click at [586, 370] on icon "Plane" at bounding box center [599, 370] width 12 height 12
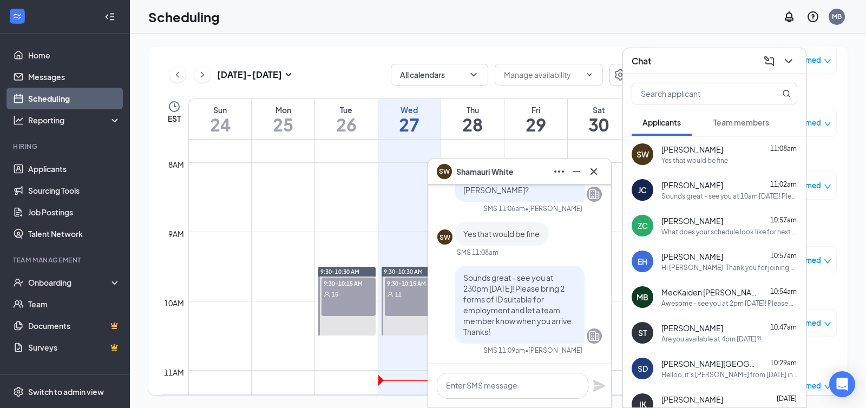
scroll to position [0, 0]
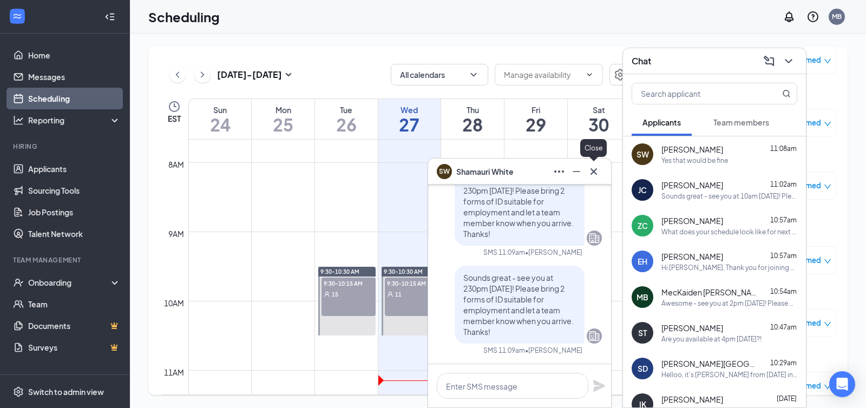
click at [586, 172] on icon "Cross" at bounding box center [594, 171] width 6 height 6
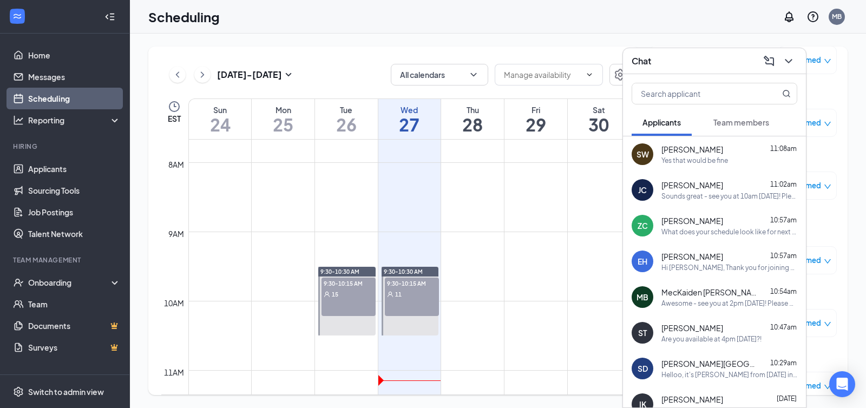
click at [586, 272] on div "EH [PERSON_NAME] 10:57am Hi [PERSON_NAME], Thank you for joining our group inte…" at bounding box center [714, 262] width 183 height 36
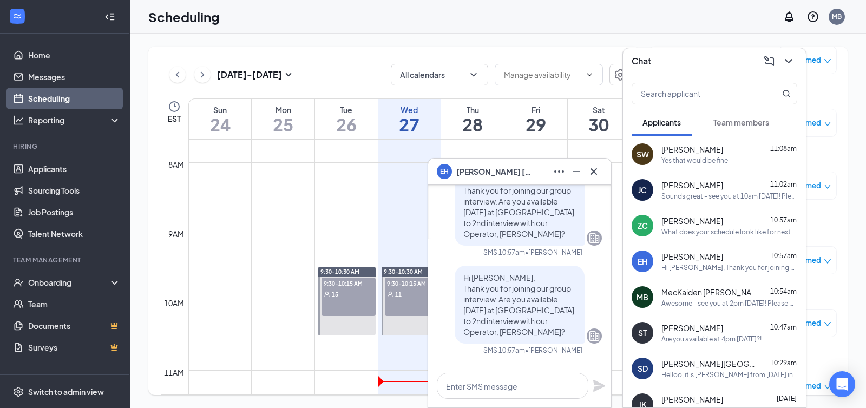
click at [478, 169] on span "[PERSON_NAME]" at bounding box center [494, 172] width 76 height 12
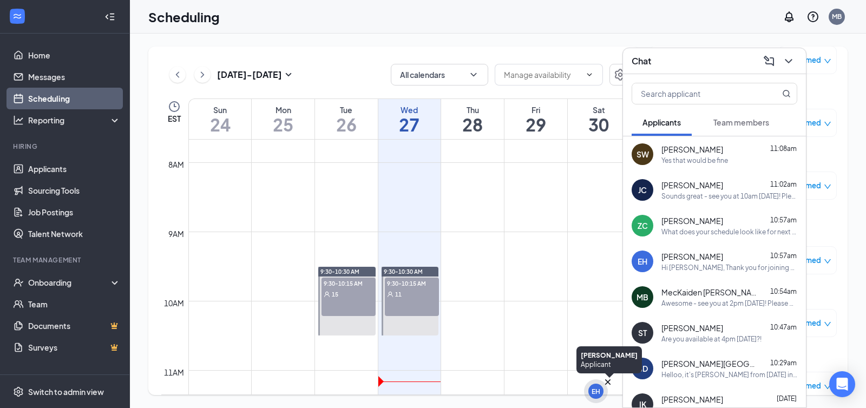
click at [586, 392] on div "EH" at bounding box center [596, 391] width 9 height 9
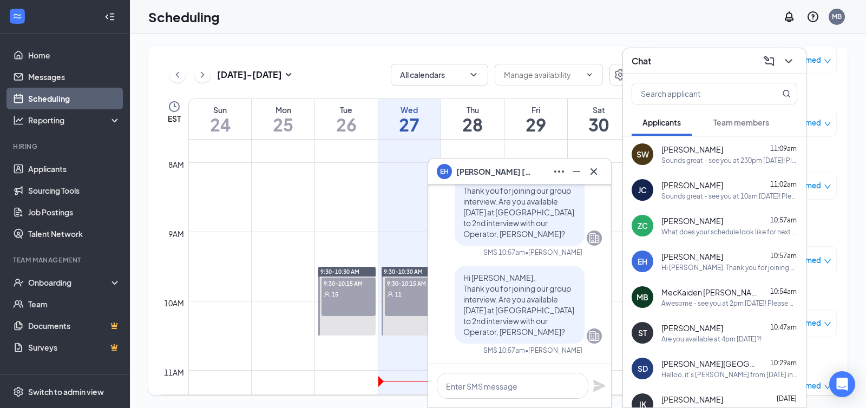
click at [586, 59] on icon "ChevronDown" at bounding box center [788, 61] width 13 height 13
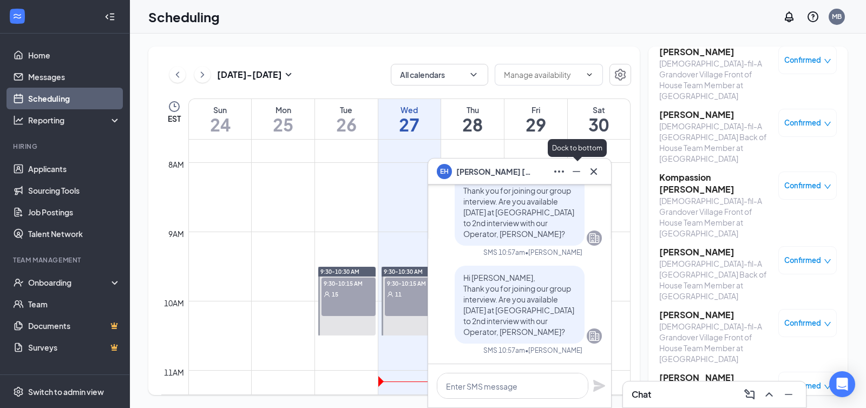
click at [579, 174] on icon "Minimize" at bounding box center [576, 171] width 13 height 13
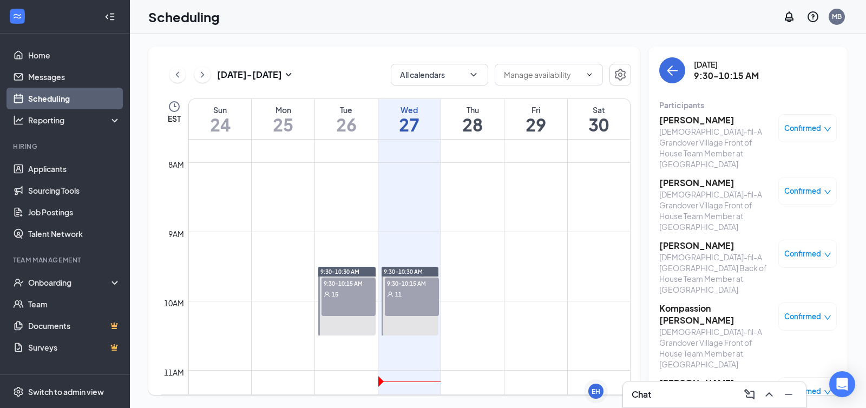
click at [586, 133] on icon "down" at bounding box center [828, 130] width 8 height 8
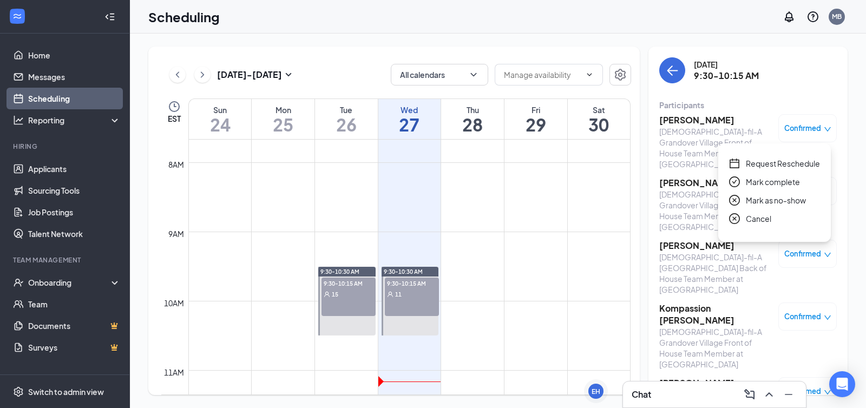
click at [586, 200] on span "Mark as no-show" at bounding box center [776, 200] width 60 height 12
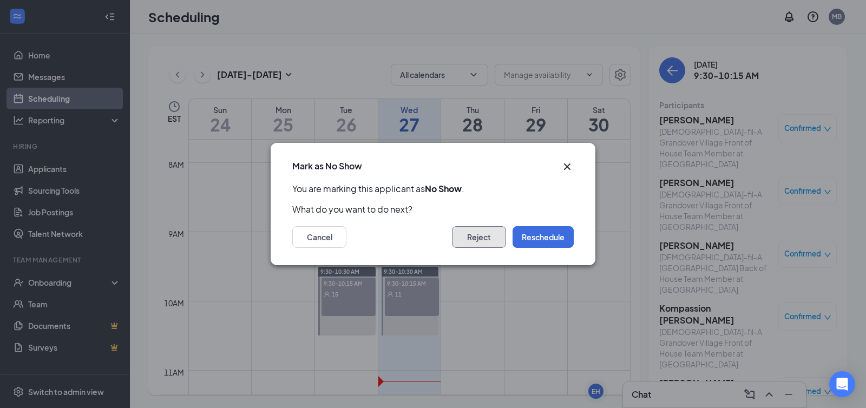
click at [486, 241] on button "Reject" at bounding box center [479, 237] width 54 height 22
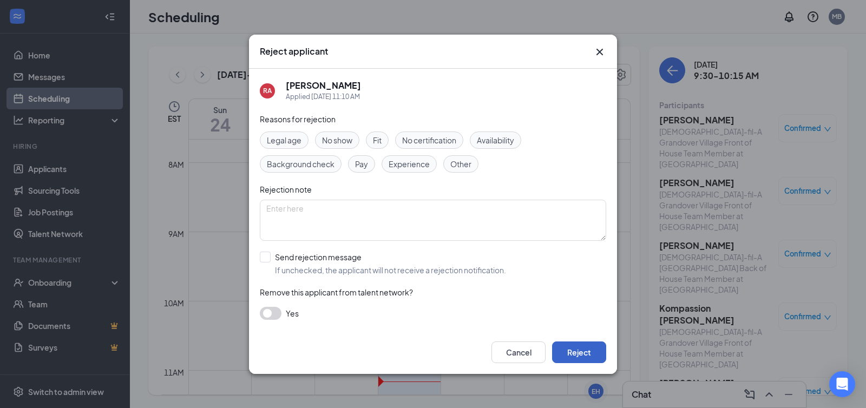
click at [586, 355] on button "Reject" at bounding box center [579, 353] width 54 height 22
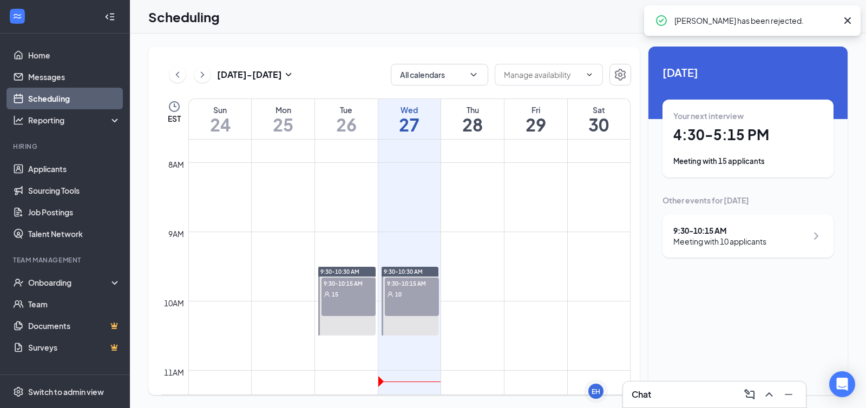
click at [401, 284] on span "9:30-10:15 AM" at bounding box center [412, 283] width 54 height 11
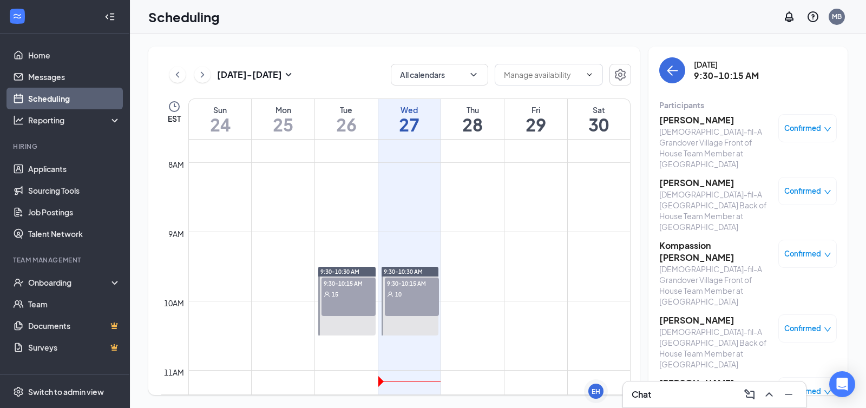
click at [586, 124] on span "Confirmed" at bounding box center [802, 128] width 37 height 11
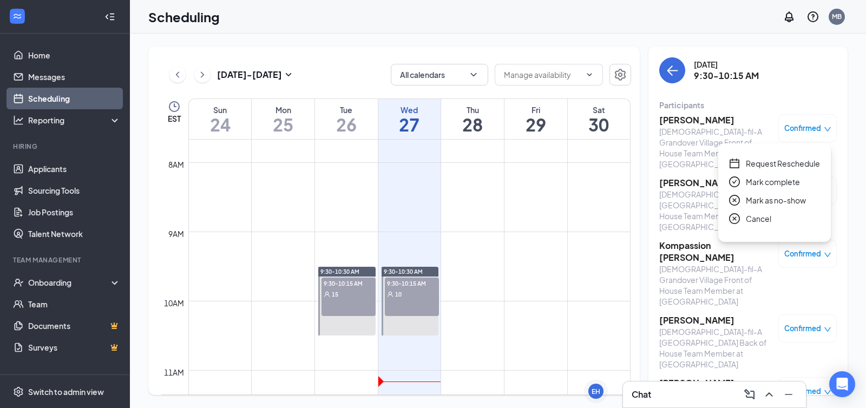
click at [586, 198] on span "Mark as no-show" at bounding box center [776, 200] width 60 height 12
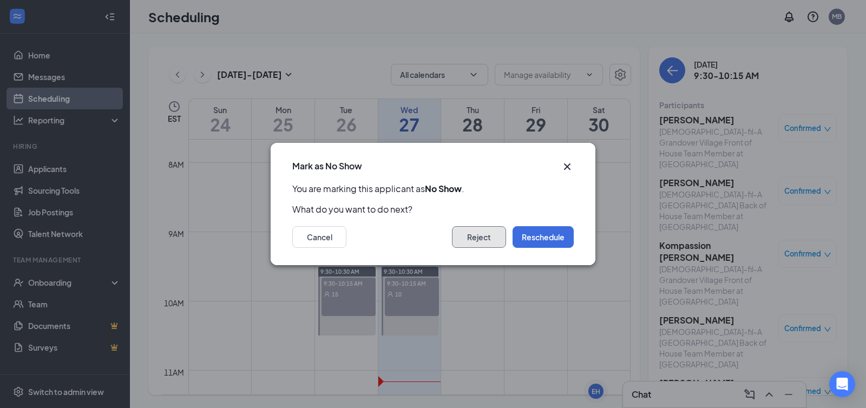
click at [463, 244] on button "Reject" at bounding box center [479, 237] width 54 height 22
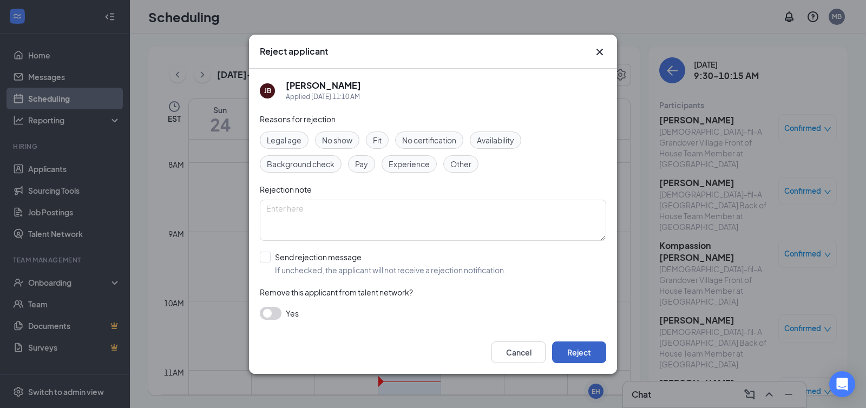
click at [583, 355] on button "Reject" at bounding box center [579, 353] width 54 height 22
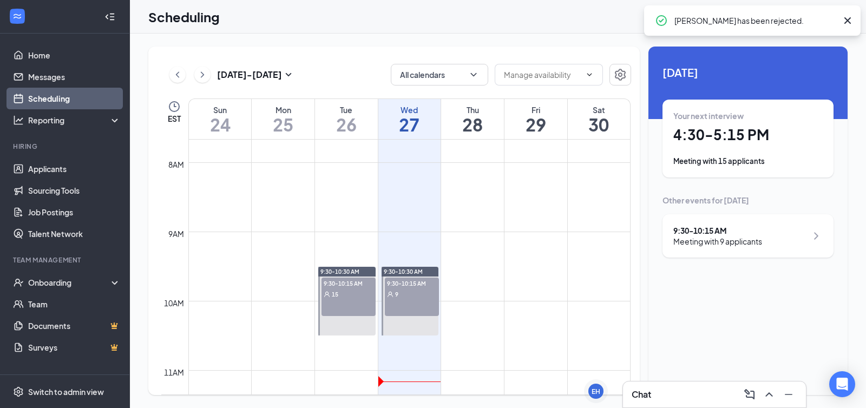
click at [373, 289] on div "15" at bounding box center [349, 294] width 54 height 11
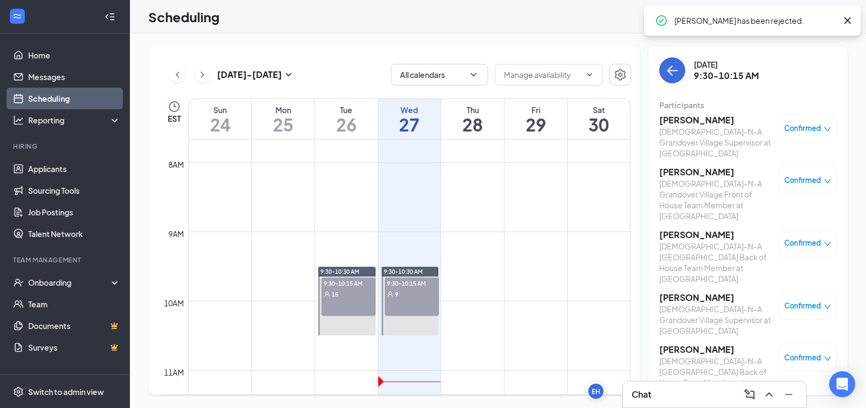
click at [427, 290] on div "9" at bounding box center [412, 294] width 54 height 11
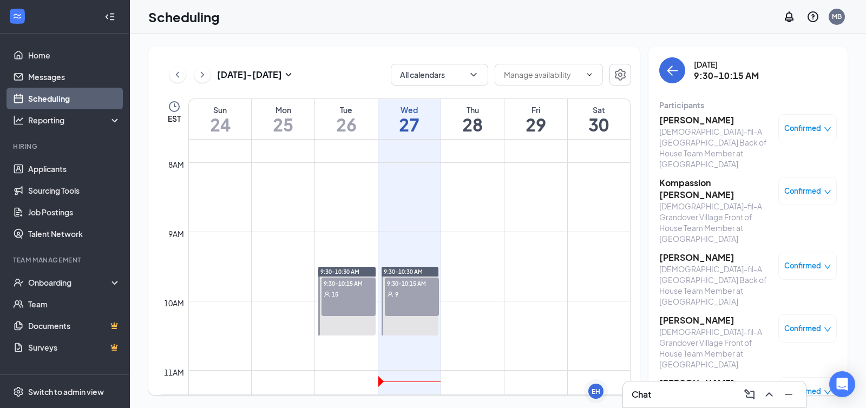
click at [586, 127] on span "Confirmed" at bounding box center [802, 128] width 37 height 11
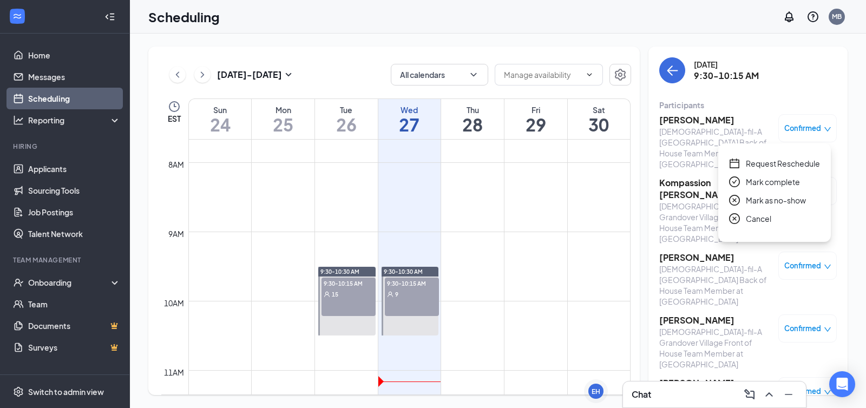
click at [586, 205] on span "Mark as no-show" at bounding box center [776, 200] width 60 height 12
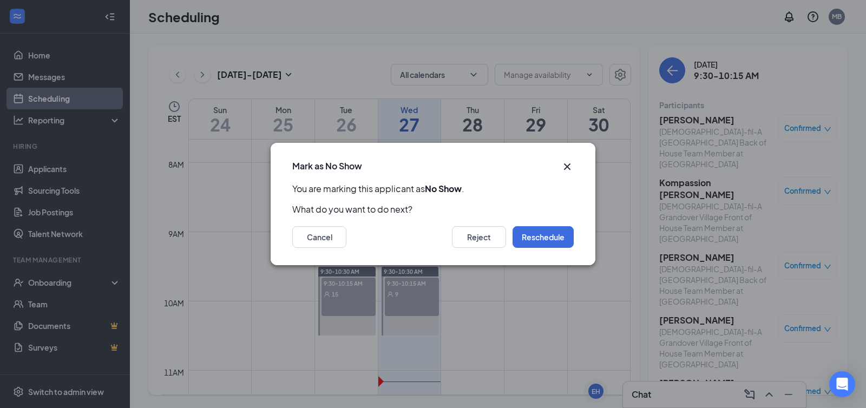
click at [441, 249] on div "Cancel Reject Reschedule" at bounding box center [433, 240] width 325 height 50
click at [460, 245] on button "Reject" at bounding box center [479, 237] width 54 height 22
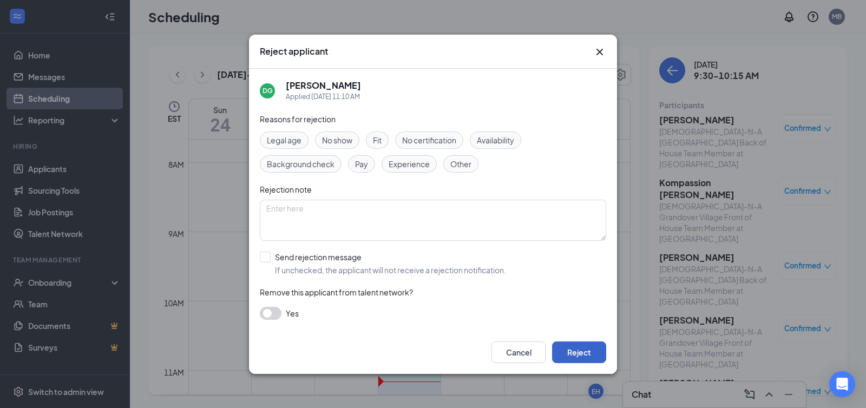
click at [561, 351] on button "Reject" at bounding box center [579, 353] width 54 height 22
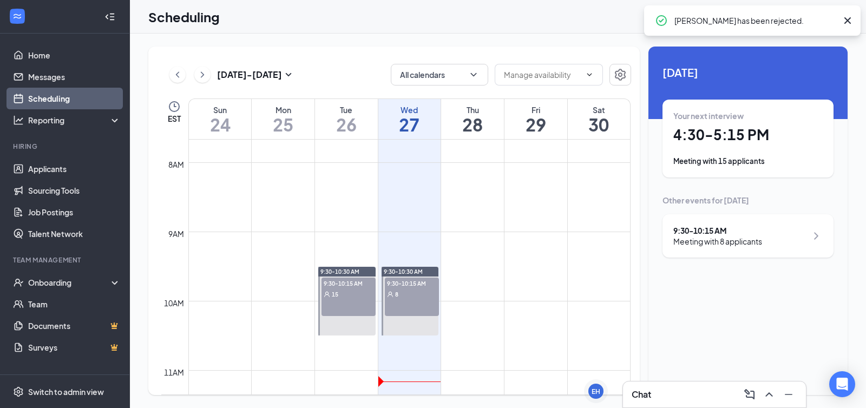
click at [403, 285] on span "9:30-10:15 AM" at bounding box center [412, 283] width 54 height 11
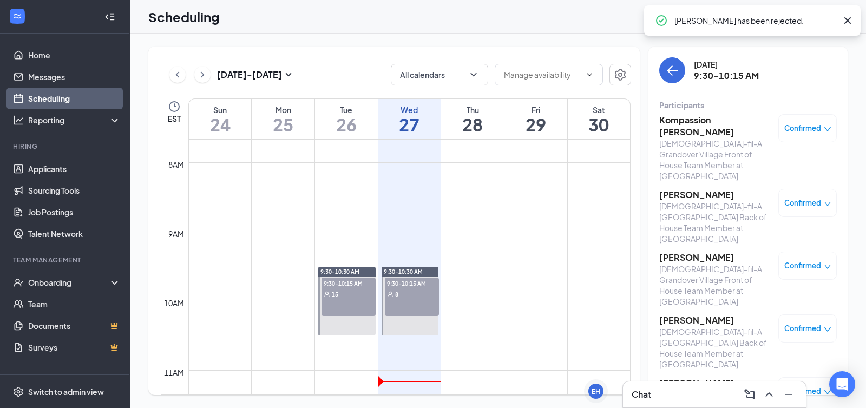
click at [586, 125] on span "Confirmed" at bounding box center [802, 128] width 37 height 11
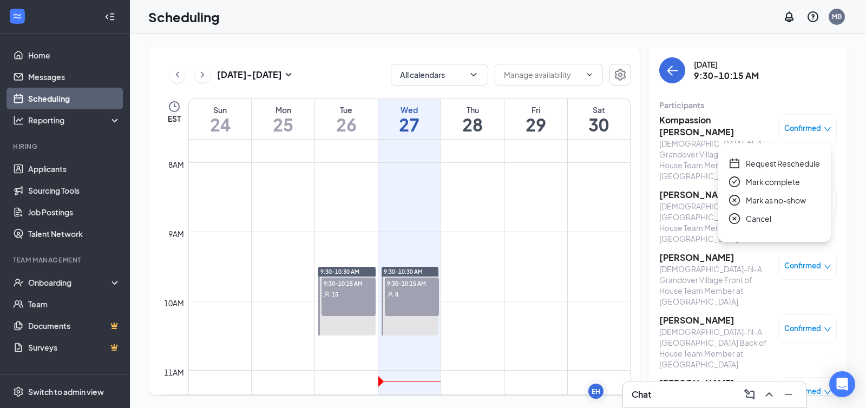
click at [586, 200] on span "Mark as no-show" at bounding box center [776, 200] width 60 height 12
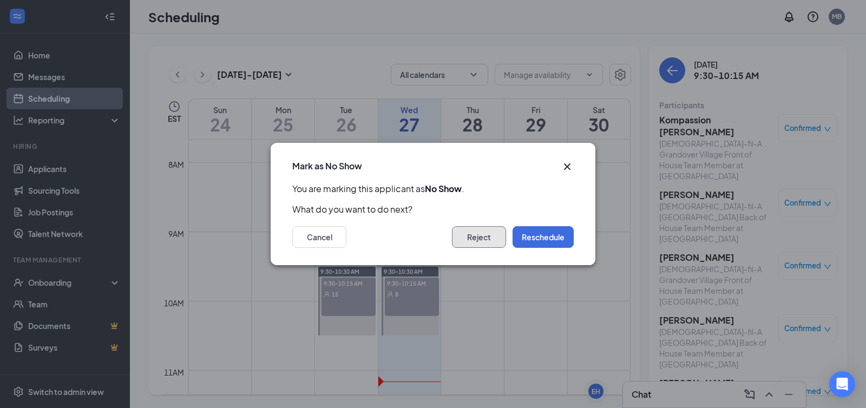
click at [471, 240] on button "Reject" at bounding box center [479, 237] width 54 height 22
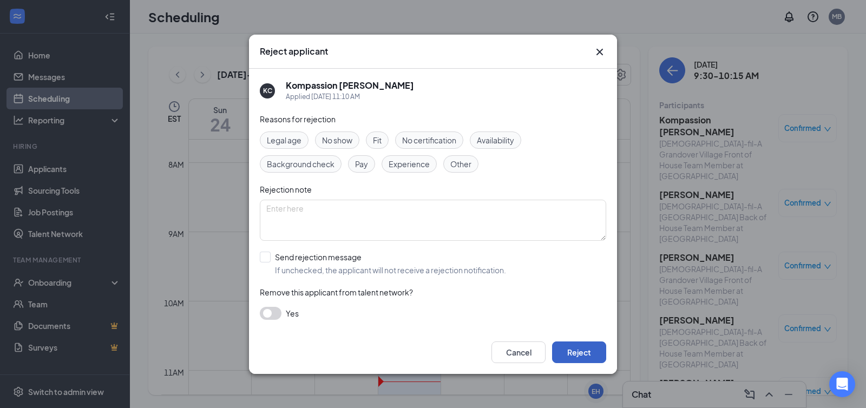
click at [573, 353] on button "Reject" at bounding box center [579, 353] width 54 height 22
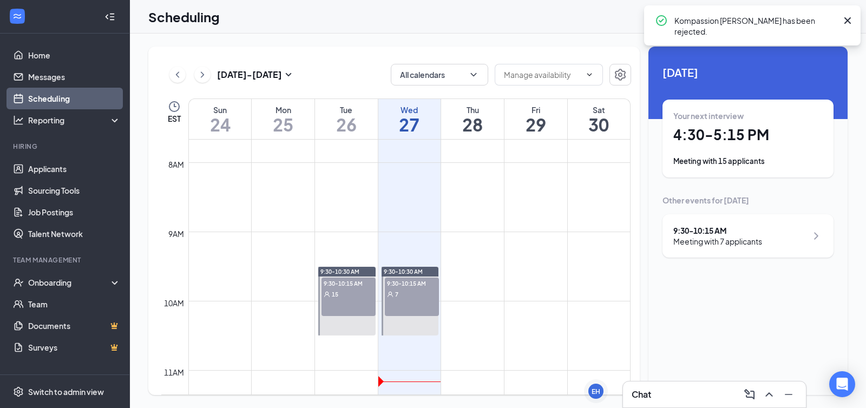
click at [397, 292] on span "7" at bounding box center [396, 295] width 3 height 8
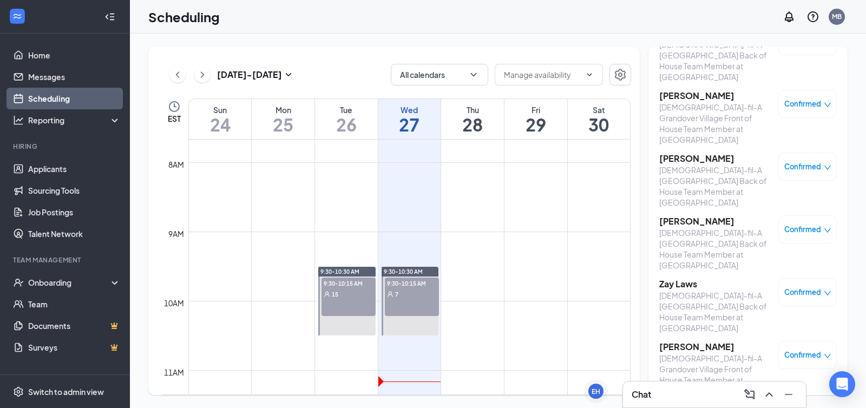
scroll to position [92, 0]
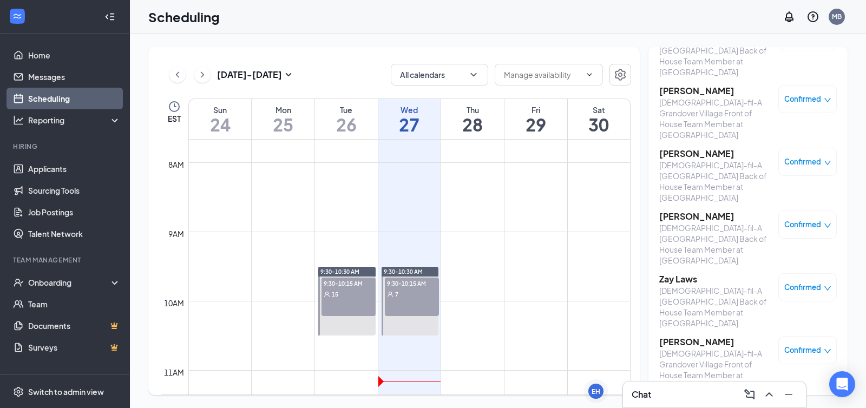
click at [586, 408] on icon "down" at bounding box center [828, 414] width 8 height 8
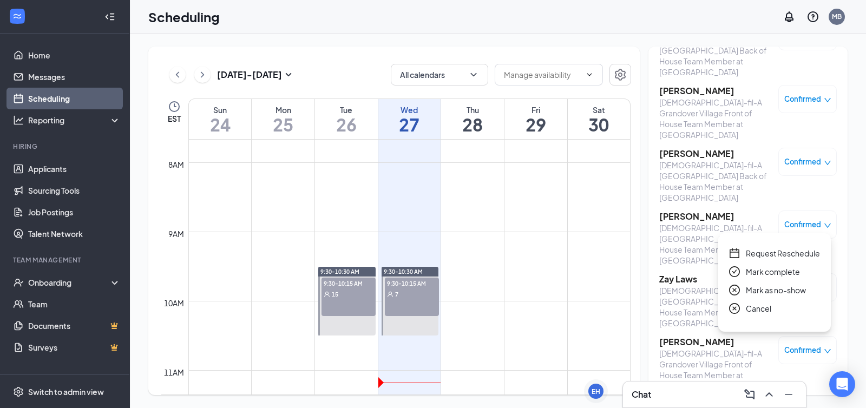
click at [586, 290] on span "Mark as no-show" at bounding box center [776, 290] width 60 height 12
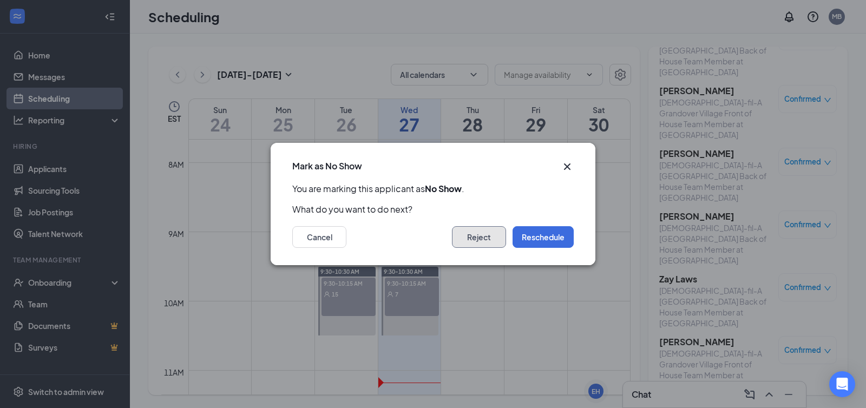
click at [486, 245] on button "Reject" at bounding box center [479, 237] width 54 height 22
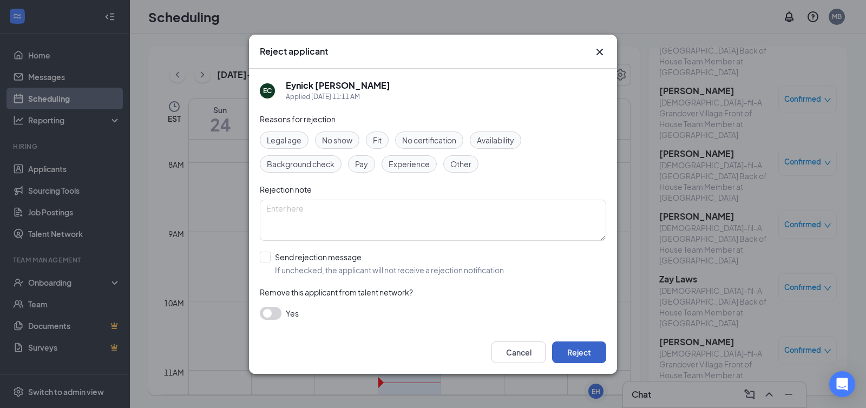
click at [566, 357] on button "Reject" at bounding box center [579, 353] width 54 height 22
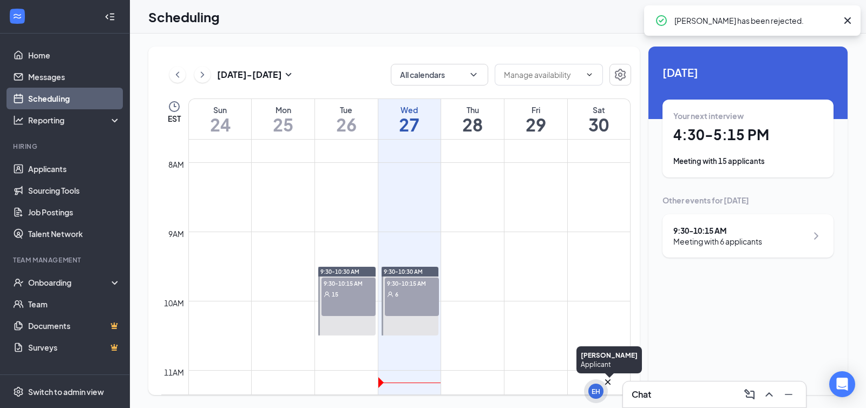
click at [586, 392] on div "EH" at bounding box center [596, 391] width 9 height 9
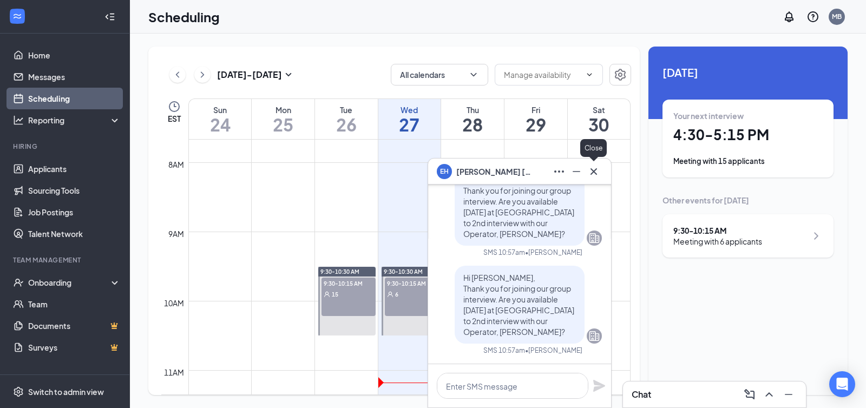
click at [586, 175] on icon "Cross" at bounding box center [593, 171] width 13 height 13
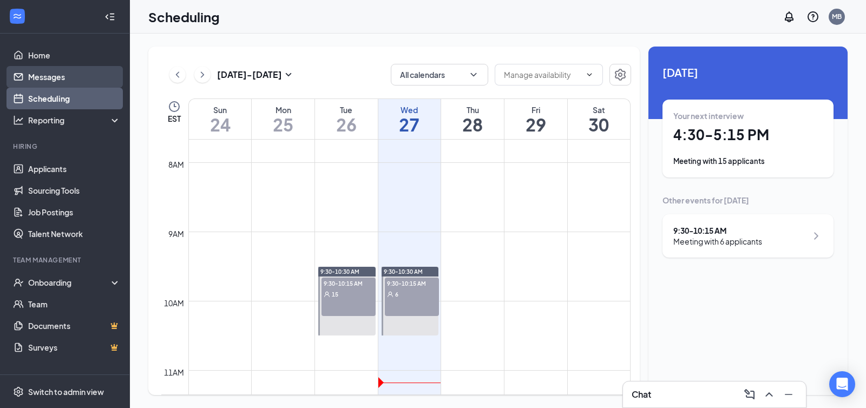
click at [40, 75] on link "Messages" at bounding box center [74, 77] width 93 height 22
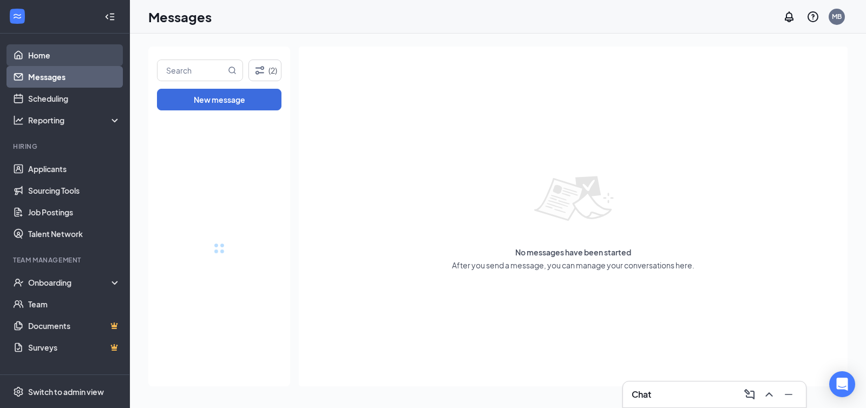
click at [41, 55] on link "Home" at bounding box center [74, 55] width 93 height 22
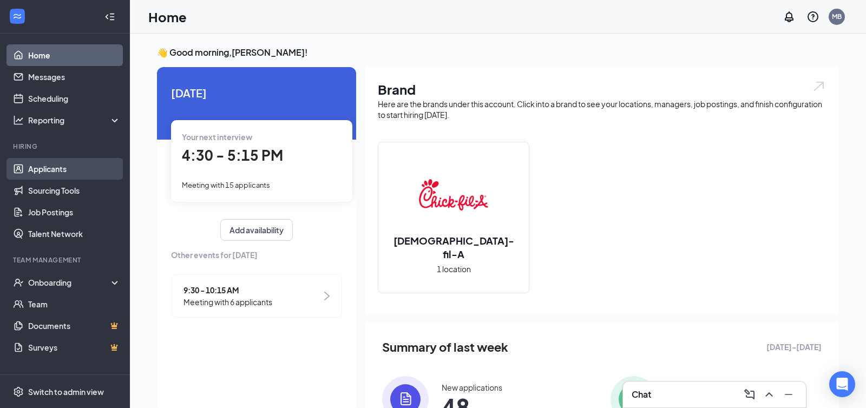
click at [44, 174] on link "Applicants" at bounding box center [74, 169] width 93 height 22
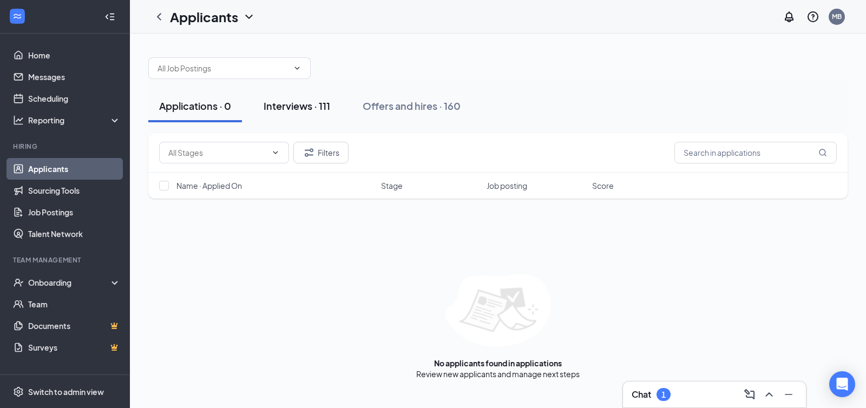
click at [315, 103] on div "Interviews · 111" at bounding box center [297, 106] width 67 height 14
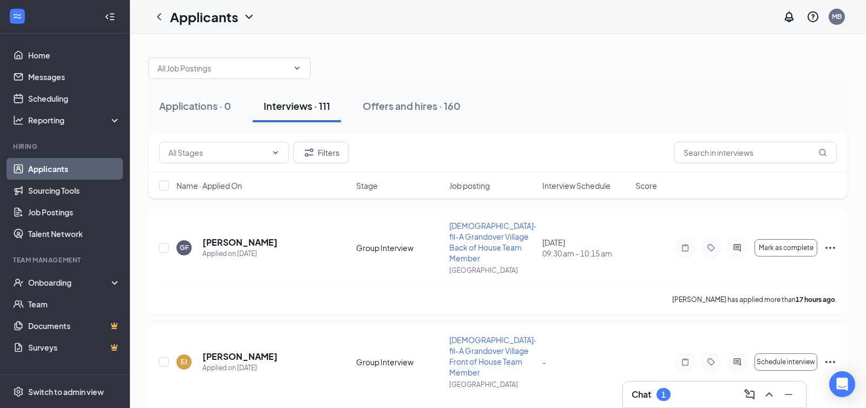
click at [586, 390] on div "1" at bounding box center [664, 394] width 14 height 13
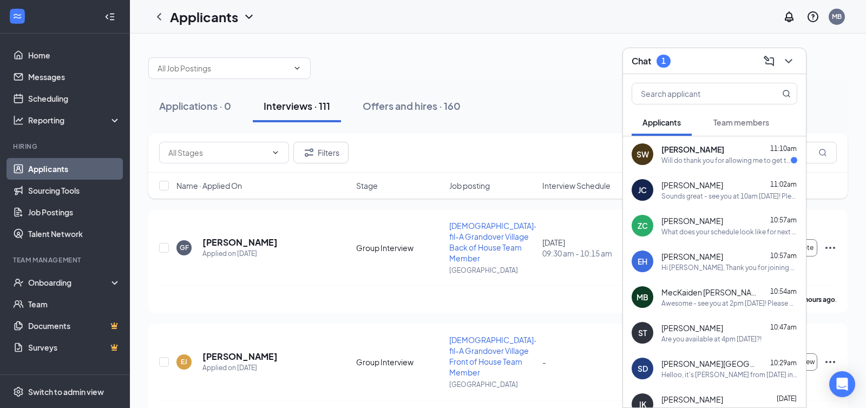
click at [586, 159] on div "Will do thank you for allowing me to get the second interview" at bounding box center [726, 160] width 129 height 9
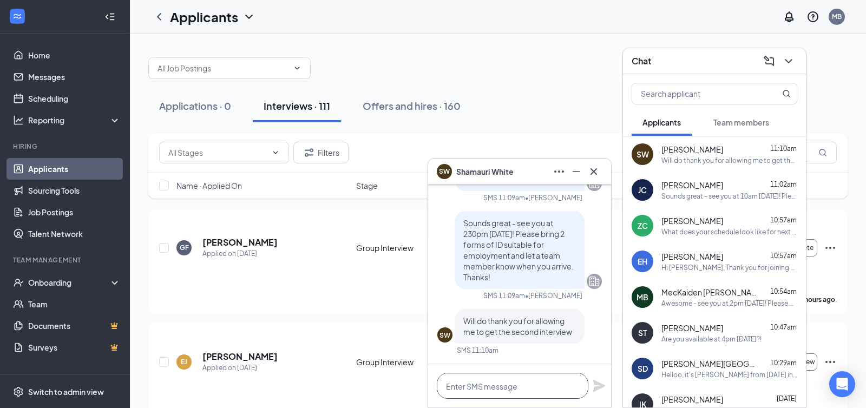
click at [490, 385] on textarea at bounding box center [513, 386] width 152 height 26
type textarea "Absolutely, see you [DATE]!"
click at [586, 393] on div "Absolutely, see you [DATE]!" at bounding box center [519, 385] width 183 height 43
click at [586, 387] on icon "Plane" at bounding box center [599, 386] width 12 height 12
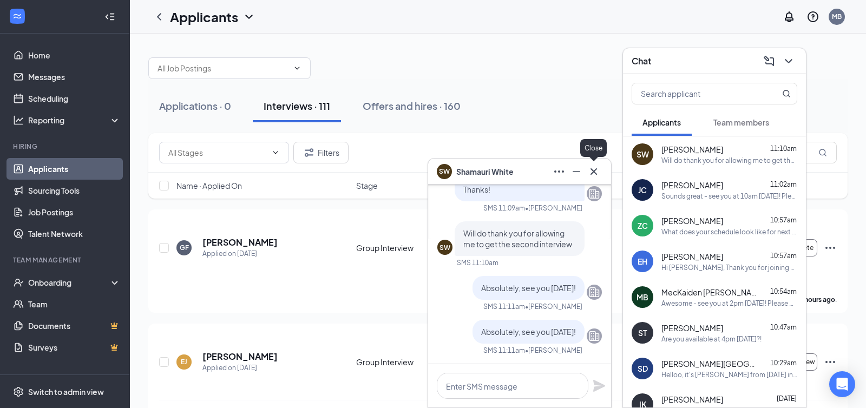
click at [586, 172] on icon "Cross" at bounding box center [594, 171] width 6 height 6
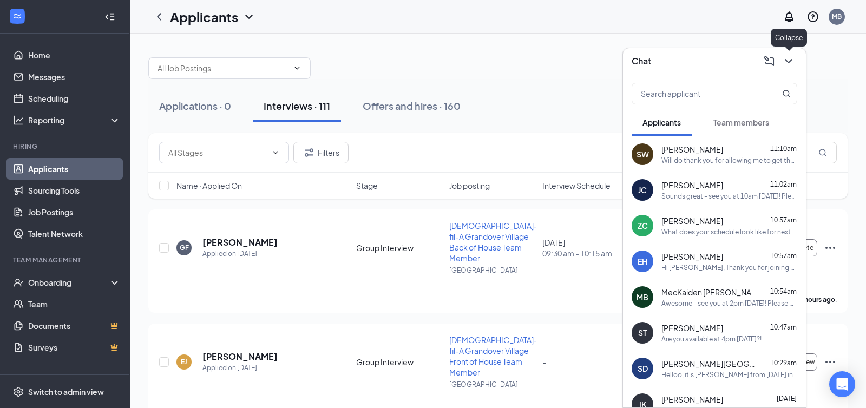
click at [586, 61] on icon "ChevronDown" at bounding box center [788, 61] width 13 height 13
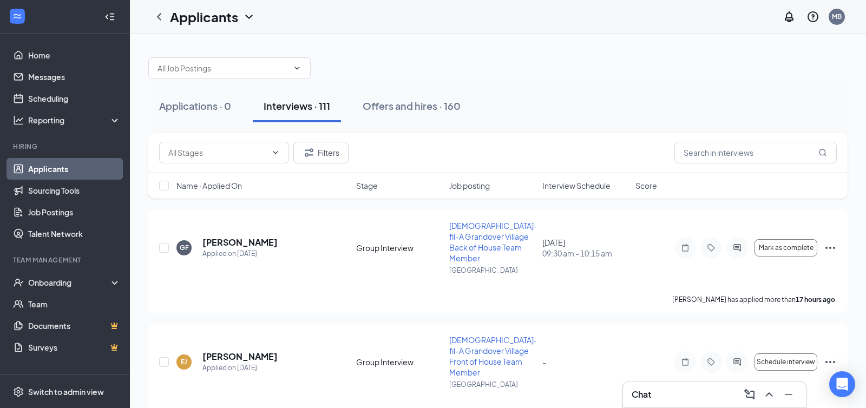
click at [586, 399] on div "Chat" at bounding box center [715, 394] width 166 height 17
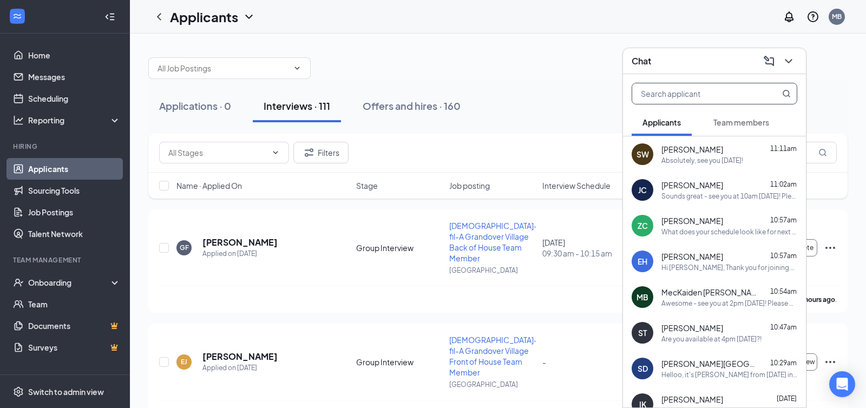
click at [586, 84] on input "text" at bounding box center [696, 93] width 128 height 21
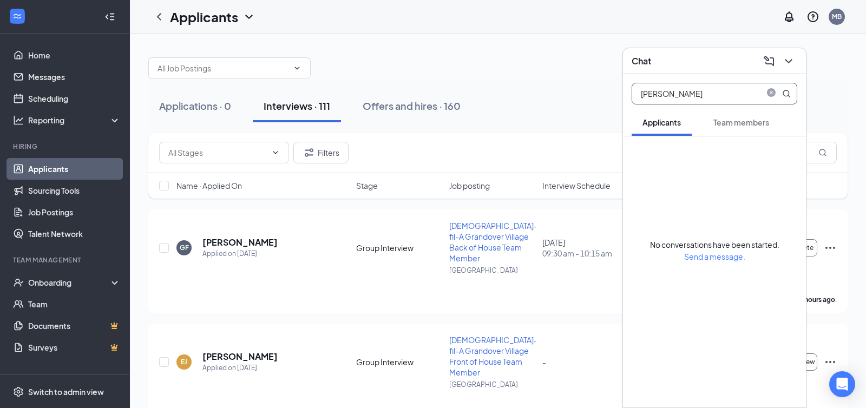
type input "[PERSON_NAME]"
click at [586, 127] on span "Team members" at bounding box center [742, 122] width 56 height 10
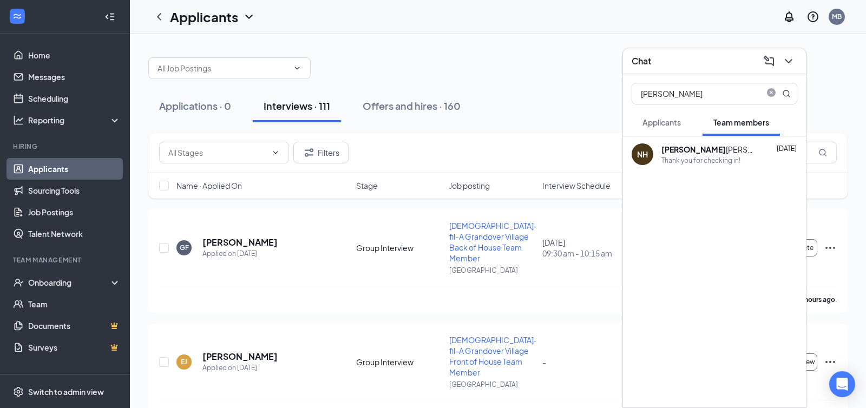
click at [586, 154] on div "[PERSON_NAME]" at bounding box center [710, 149] width 97 height 11
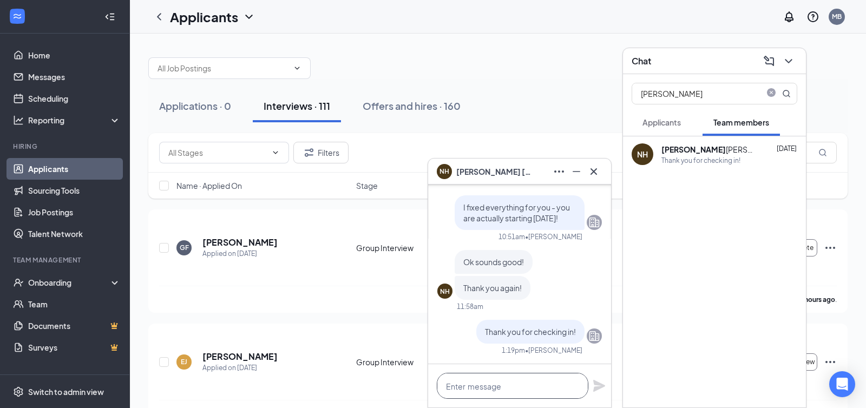
click at [479, 387] on textarea at bounding box center [513, 386] width 152 height 26
type textarea "Y"
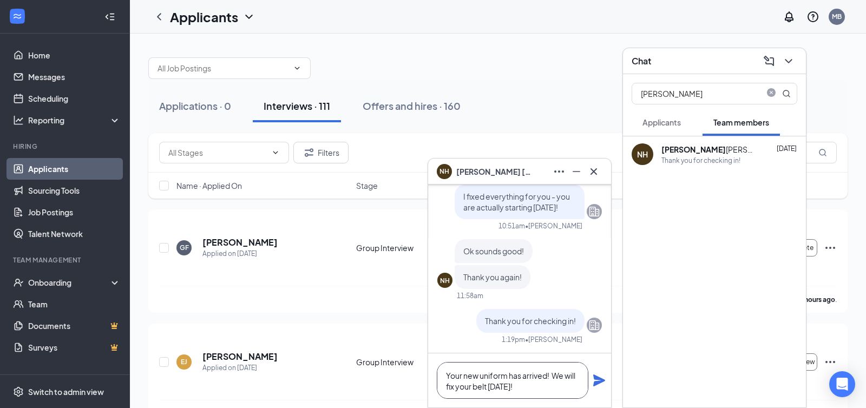
click at [446, 387] on textarea "Your new uniform has arrived! We will fix your belt [DATE]!" at bounding box center [513, 380] width 152 height 37
click at [541, 378] on textarea "Your new uniform has arrived! We will resize your belt [DATE]!" at bounding box center [513, 380] width 152 height 37
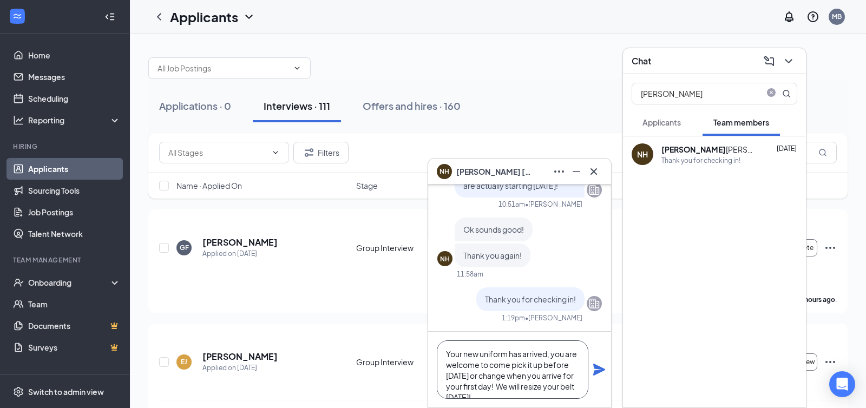
click at [461, 375] on textarea "Your new uniform has arrived, you are welcome to come pick it up before [DATE] …" at bounding box center [513, 370] width 152 height 58
click at [534, 388] on textarea "Your new uniform has arrived, you are welcome to come pick it up before your fi…" at bounding box center [513, 370] width 152 height 58
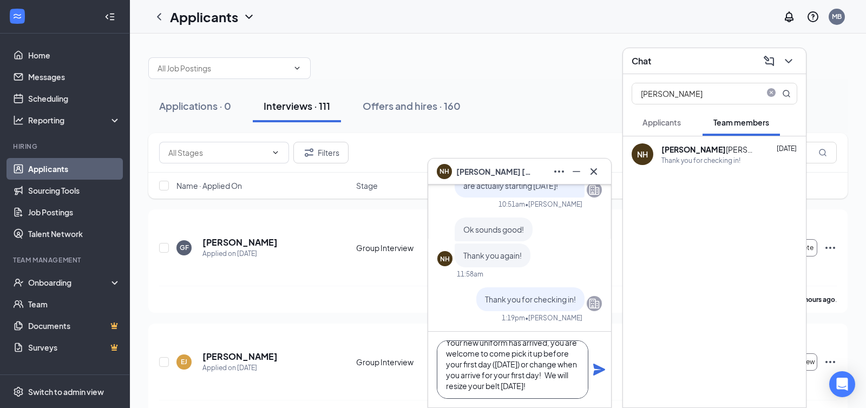
drag, startPoint x: 552, startPoint y: 393, endPoint x: 545, endPoint y: 376, distance: 18.2
click at [545, 376] on textarea "Your new uniform has arrived, you are welcome to come pick it up before your fi…" at bounding box center [513, 370] width 152 height 58
type textarea "Your new uniform has arrived, you are welcome to come pick it up before your fi…"
click at [586, 368] on icon "Plane" at bounding box center [599, 370] width 12 height 12
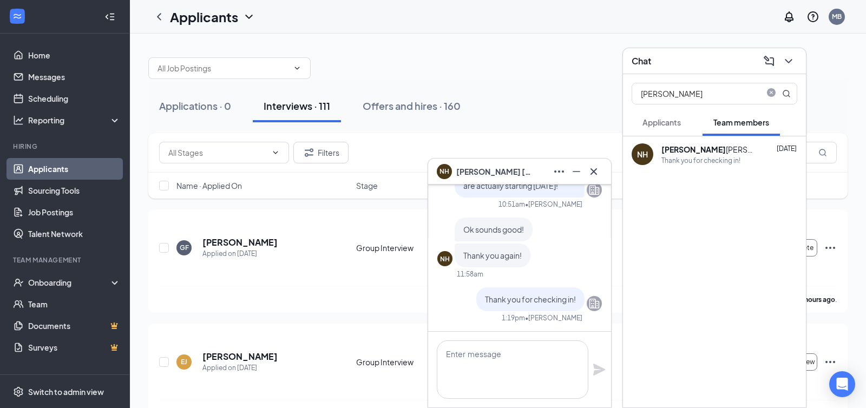
scroll to position [0, 0]
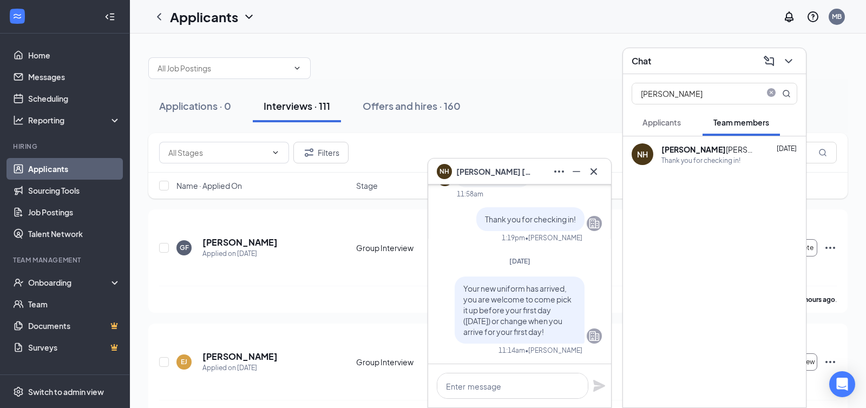
click at [586, 171] on icon "Cross" at bounding box center [594, 171] width 6 height 6
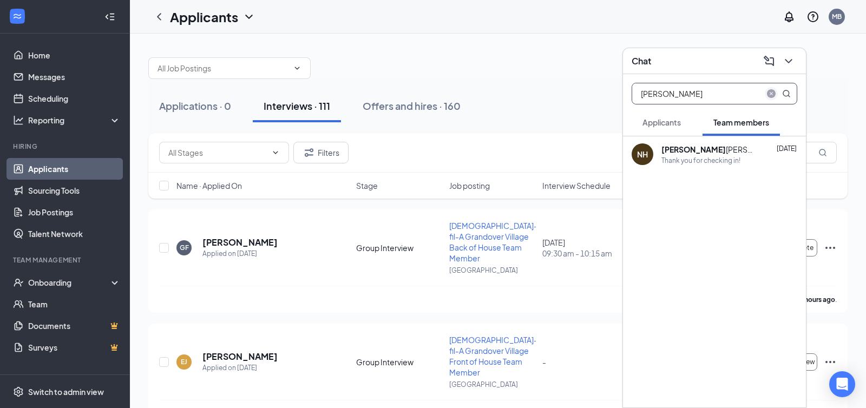
click at [586, 91] on icon "close-circle" at bounding box center [771, 93] width 9 height 9
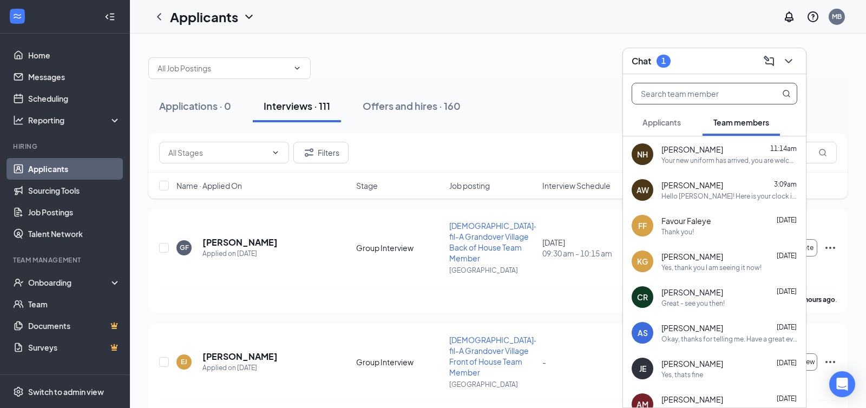
click at [586, 120] on span "Applicants" at bounding box center [662, 122] width 38 height 10
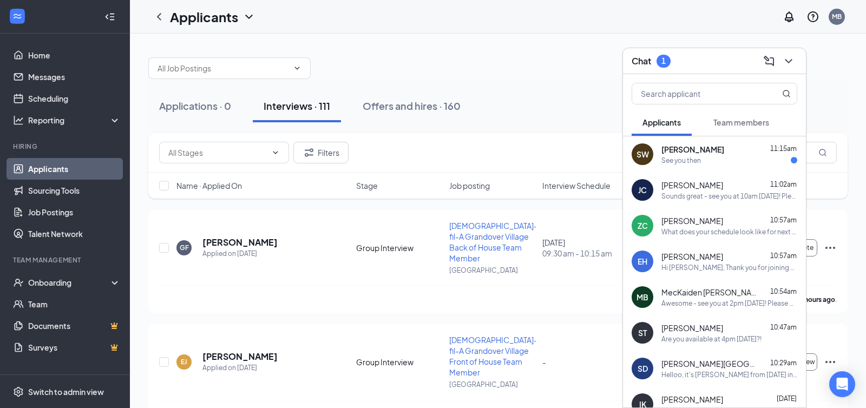
click at [586, 160] on div "See you then" at bounding box center [682, 160] width 40 height 9
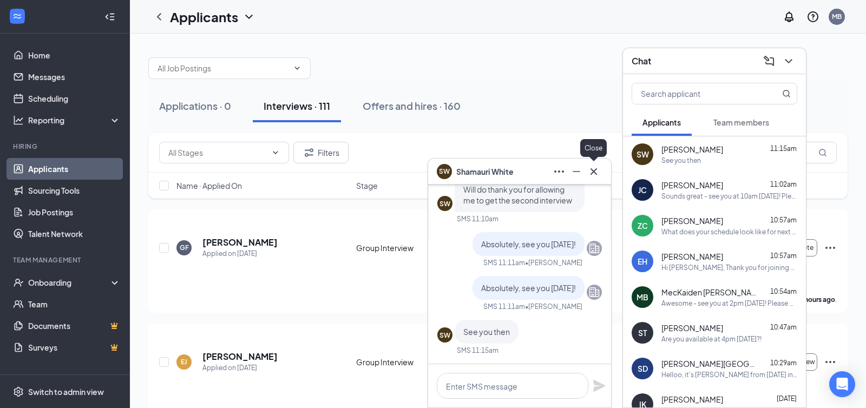
click at [586, 172] on icon "Cross" at bounding box center [593, 171] width 13 height 13
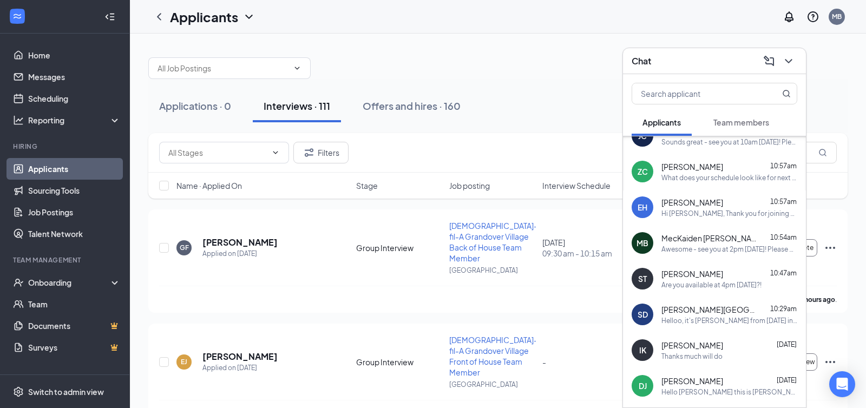
scroll to position [66, 0]
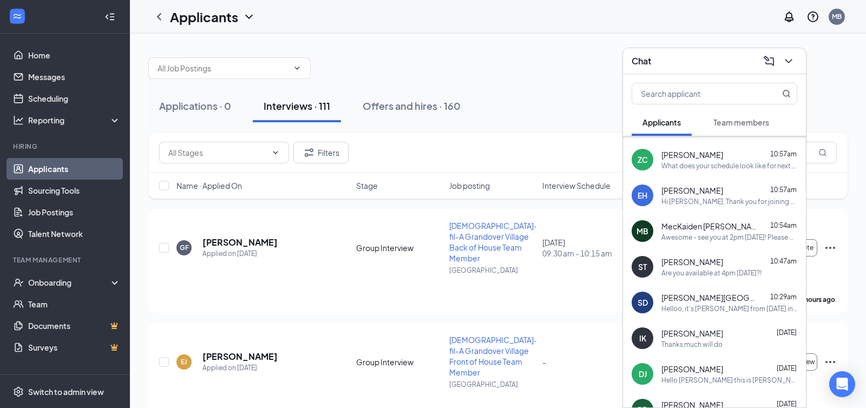
click at [586, 382] on div "Hello [PERSON_NAME] this is [PERSON_NAME] from the [DATE] interview. I never re…" at bounding box center [730, 380] width 136 height 9
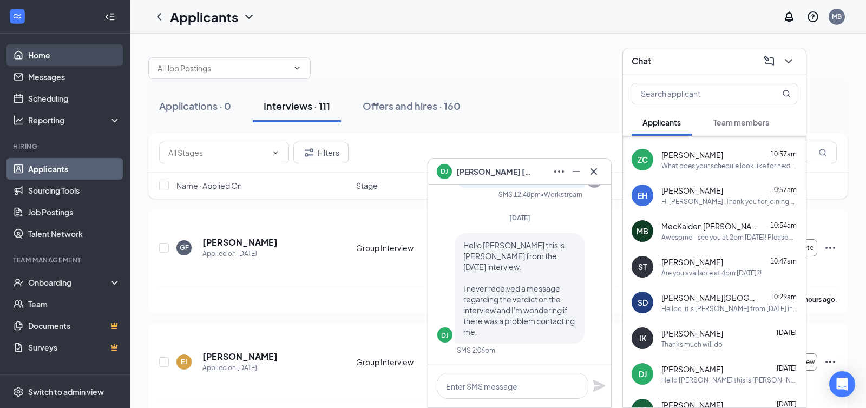
click at [52, 57] on link "Home" at bounding box center [74, 55] width 93 height 22
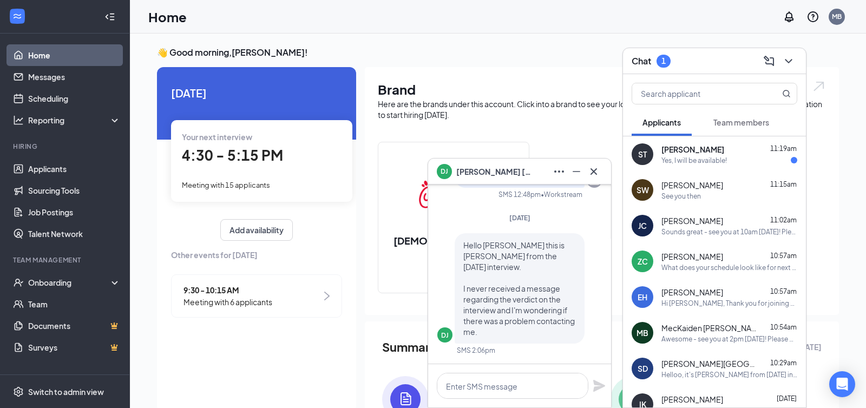
click at [586, 164] on div "Yes, I will be available!" at bounding box center [695, 160] width 66 height 9
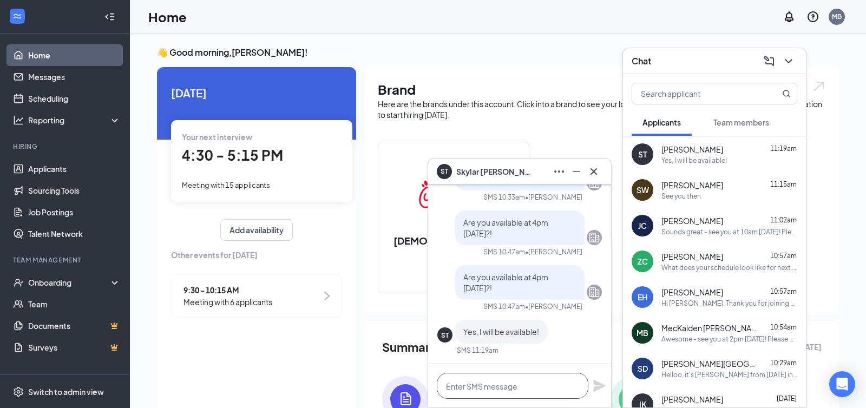
click at [507, 383] on textarea at bounding box center [513, 386] width 152 height 26
click at [494, 383] on textarea "Amazing!" at bounding box center [513, 386] width 152 height 26
paste textarea "Sounds great - see you at _____! Please bring 2 forms of ID suitable for employ…"
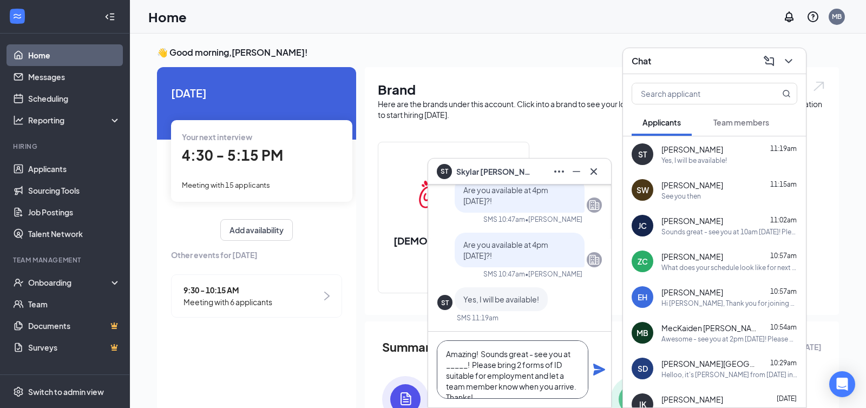
drag, startPoint x: 529, startPoint y: 347, endPoint x: 483, endPoint y: 351, distance: 46.7
click at [483, 351] on textarea "Amazing! Sounds great - see you at _____! Please bring 2 forms of ID suitable f…" at bounding box center [513, 370] width 152 height 58
click at [530, 352] on textarea "Amazing! See you at _____! Please bring 2 forms of ID suitable for employment a…" at bounding box center [513, 370] width 152 height 58
type textarea "Amazing! See you at 4pm [DATE]! Please bring 2 forms of ID suitable for employm…"
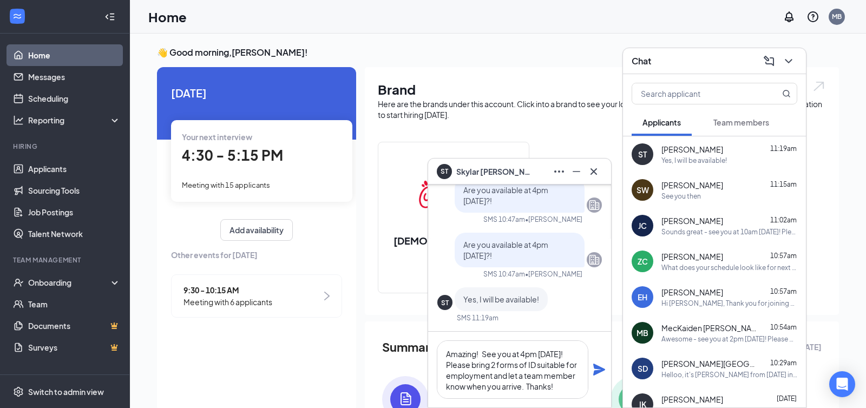
click at [586, 372] on icon "Plane" at bounding box center [599, 370] width 12 height 12
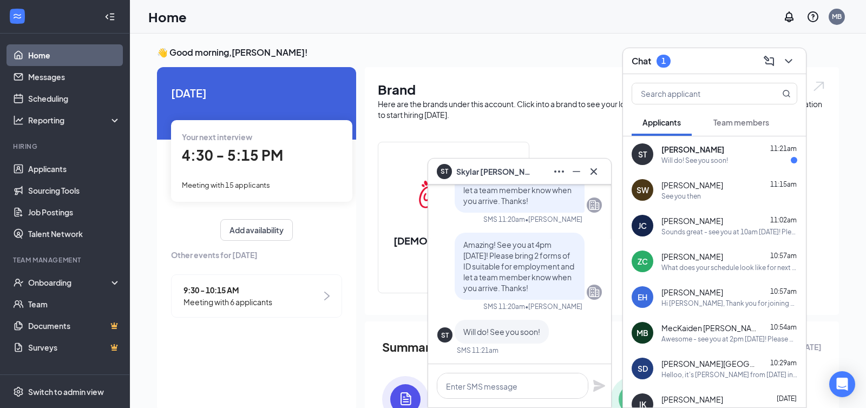
click at [586, 158] on div "Will do! See you soon!" at bounding box center [695, 160] width 67 height 9
click at [586, 174] on icon "Cross" at bounding box center [594, 171] width 6 height 6
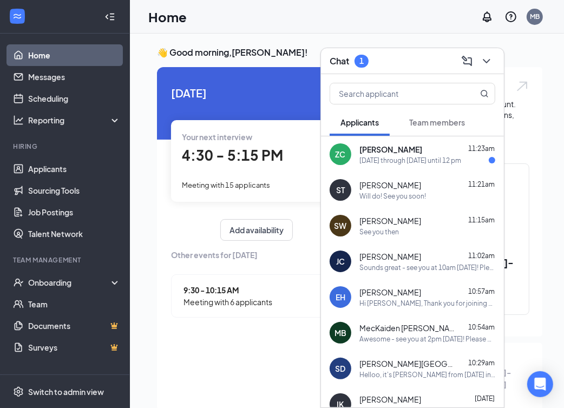
click at [382, 153] on span "[PERSON_NAME]" at bounding box center [390, 149] width 63 height 11
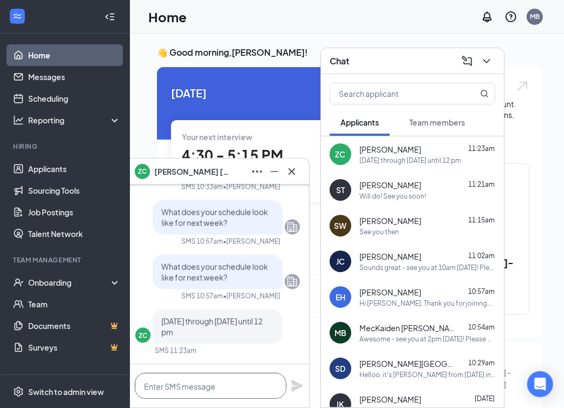
click at [176, 380] on textarea at bounding box center [211, 386] width 152 height 26
type textarea "T"
type textarea "How about [DATE] at 10am?"
click at [298, 387] on icon "Plane" at bounding box center [297, 386] width 12 height 12
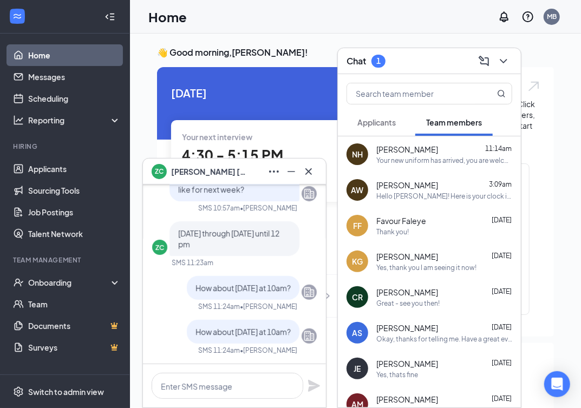
click at [315, 172] on icon "Cross" at bounding box center [308, 171] width 13 height 13
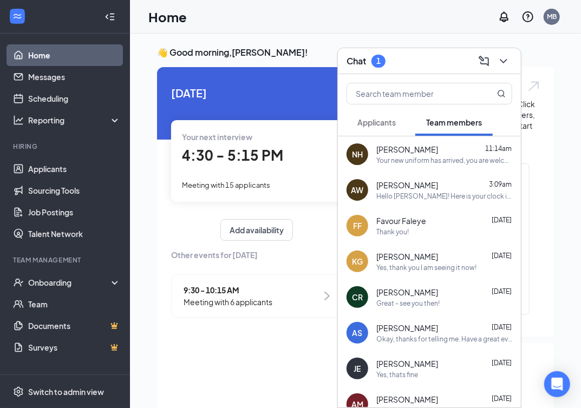
click at [402, 125] on button "Applicants" at bounding box center [376, 122] width 60 height 27
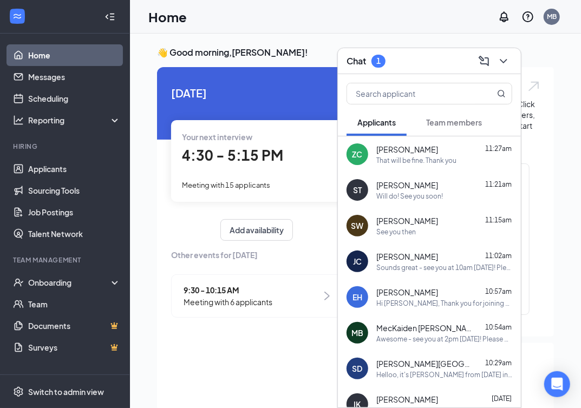
click at [431, 160] on div "That will be fine. Thank you" at bounding box center [416, 160] width 80 height 9
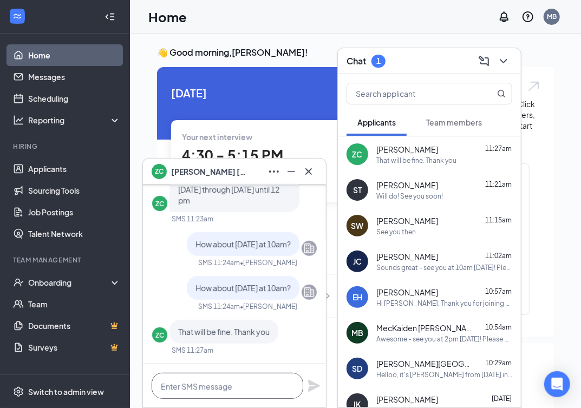
click at [204, 391] on textarea at bounding box center [228, 386] width 152 height 26
click at [197, 380] on textarea "Great -" at bounding box center [228, 386] width 152 height 26
paste textarea "Sounds great - see you at _____! Please bring 2 forms of ID suitable for employ…"
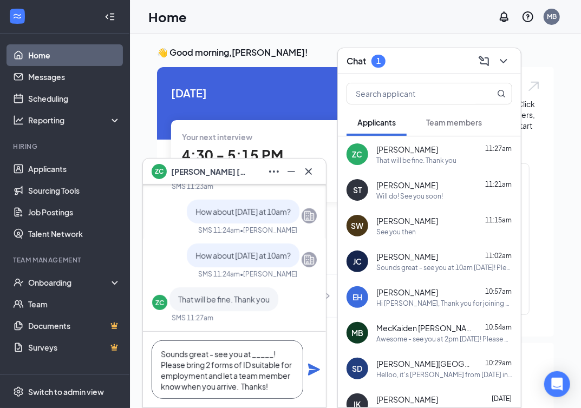
click at [263, 352] on textarea "Sounds great - see you at _____! Please bring 2 forms of ID suitable for employ…" at bounding box center [228, 370] width 152 height 58
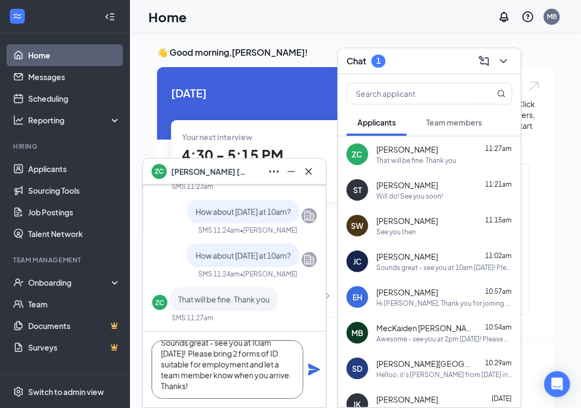
type textarea "Sounds great - see you at 10am [DATE]! Please bring 2 forms of ID suitable for …"
click at [317, 374] on icon "Plane" at bounding box center [313, 369] width 13 height 13
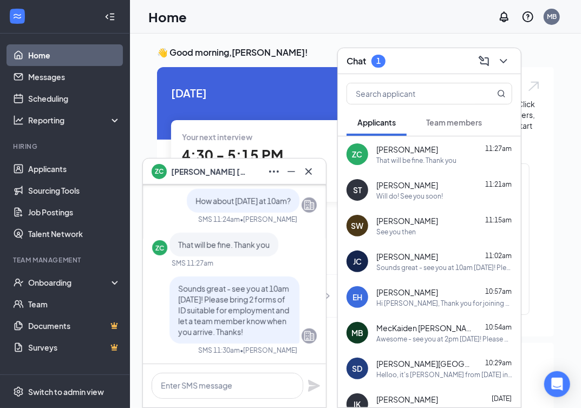
scroll to position [0, 0]
